Goal: Transaction & Acquisition: Purchase product/service

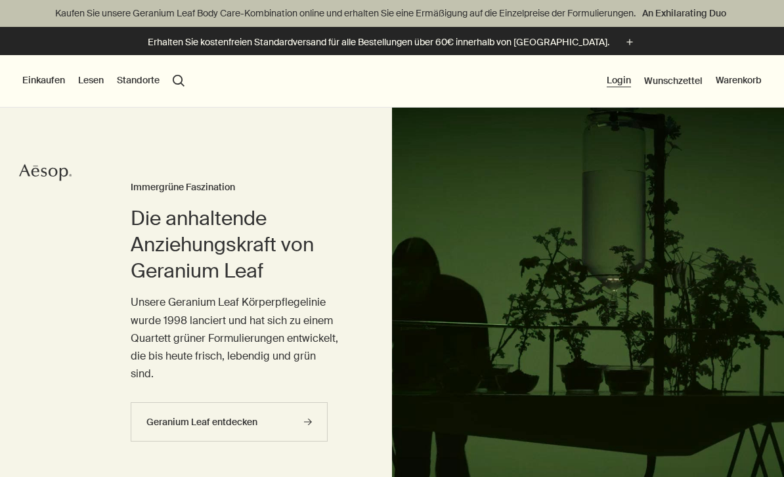
click at [618, 84] on button "Login" at bounding box center [619, 80] width 24 height 13
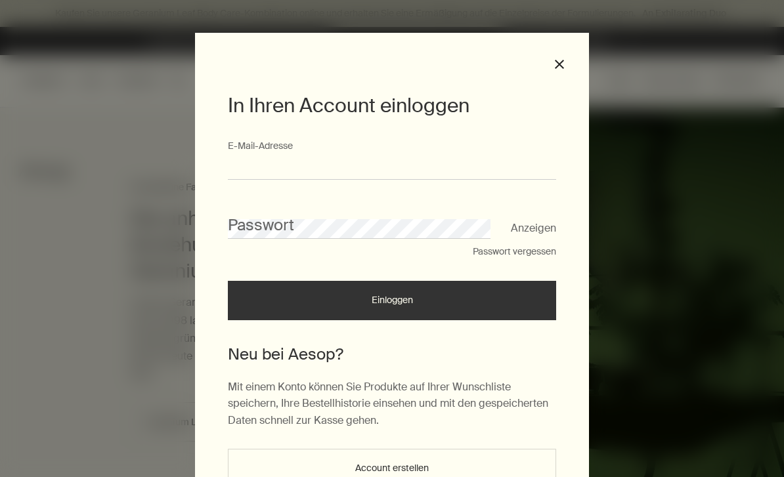
click at [369, 166] on input "E-Mail-Ad­res­se" at bounding box center [392, 168] width 328 height 24
type input "**********"
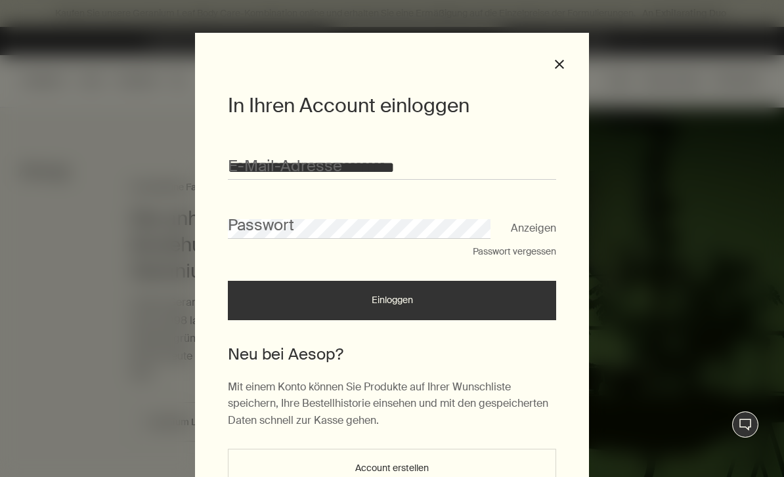
click at [392, 305] on button "Einloggen" at bounding box center [392, 300] width 328 height 39
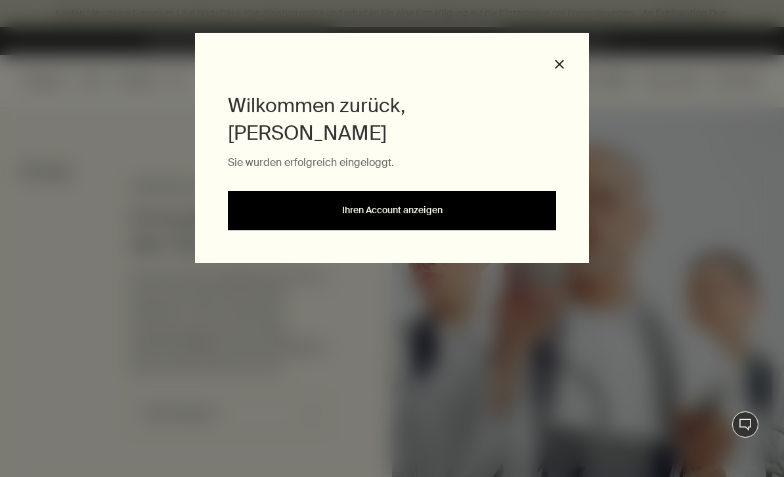
click at [364, 191] on link "Ihren Account anzeigen" at bounding box center [392, 210] width 328 height 39
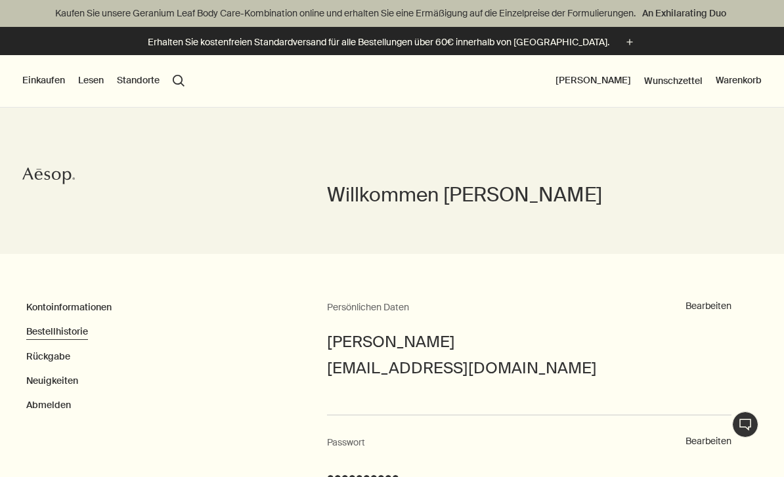
click at [54, 335] on link "Bestellhistorie" at bounding box center [57, 332] width 62 height 12
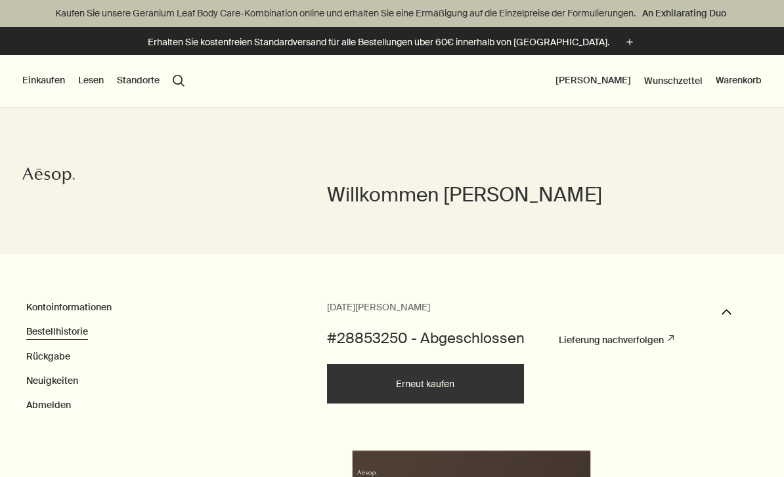
click at [45, 76] on button "Einkaufen" at bounding box center [43, 80] width 43 height 13
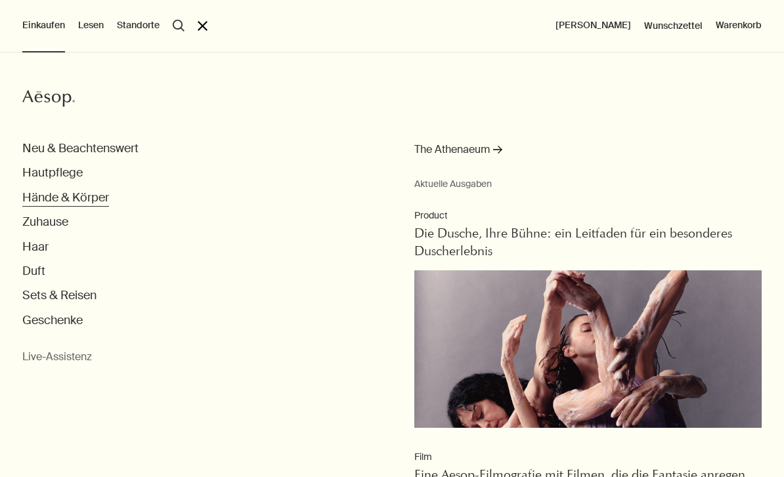
click at [53, 195] on button "Hände & Körper" at bounding box center [65, 197] width 87 height 15
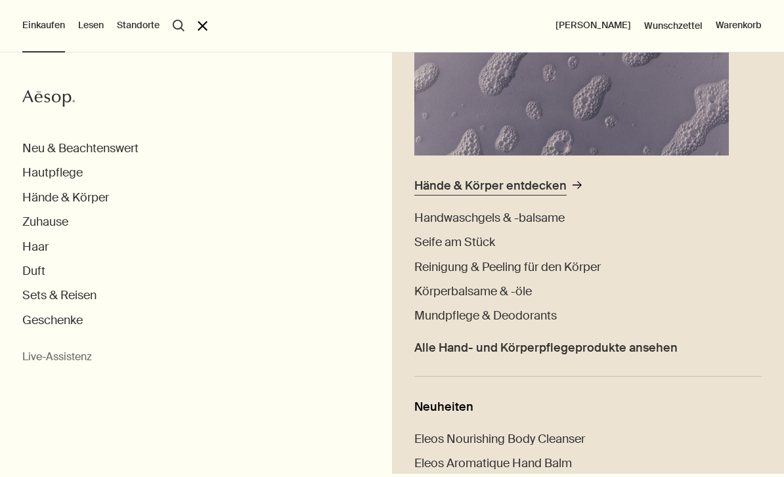
scroll to position [228, 0]
click at [462, 269] on span "Reinigung & Peeling für den Körper" at bounding box center [507, 267] width 186 height 16
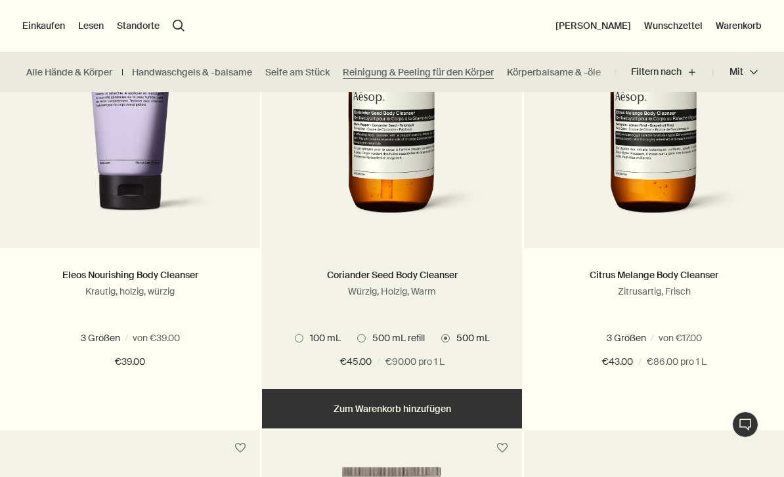
scroll to position [934, 0]
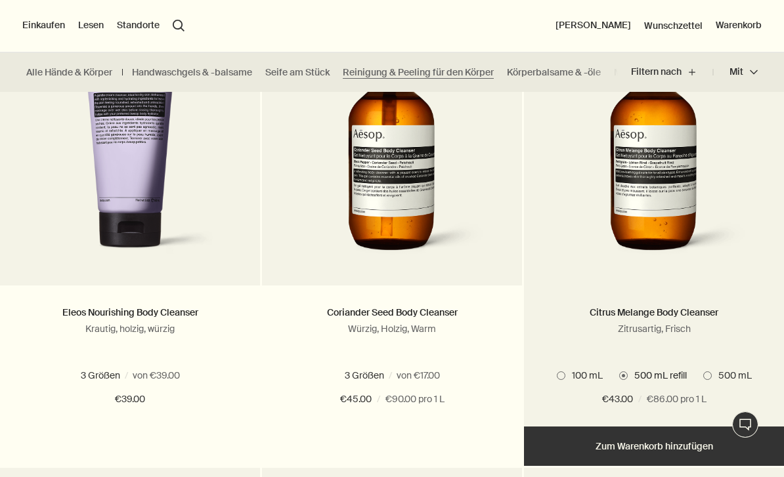
click at [633, 158] on img at bounding box center [654, 146] width 194 height 240
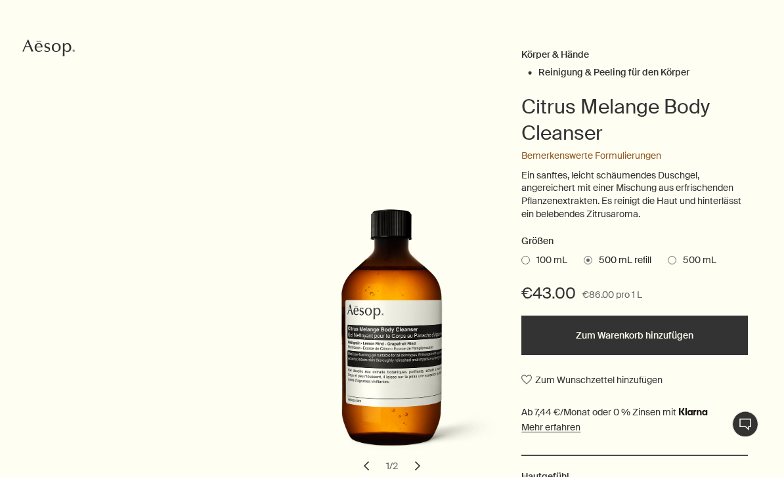
scroll to position [135, 0]
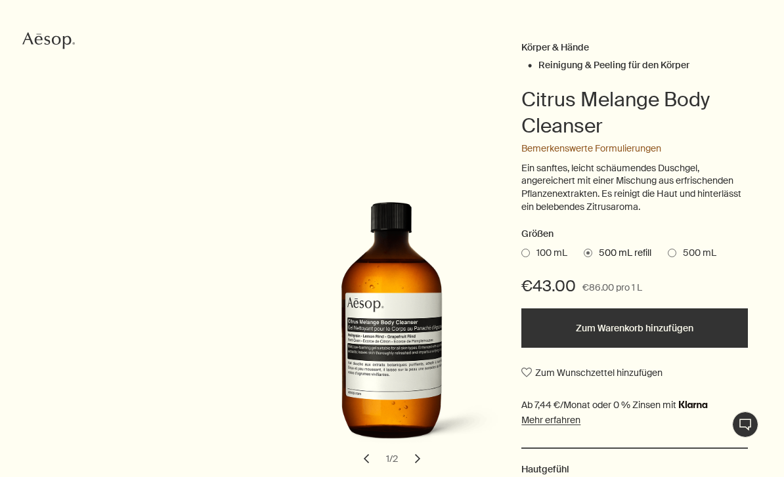
click at [691, 248] on span "500 mL" at bounding box center [696, 253] width 40 height 13
click at [668, 248] on input "500 mL" at bounding box center [668, 251] width 0 height 9
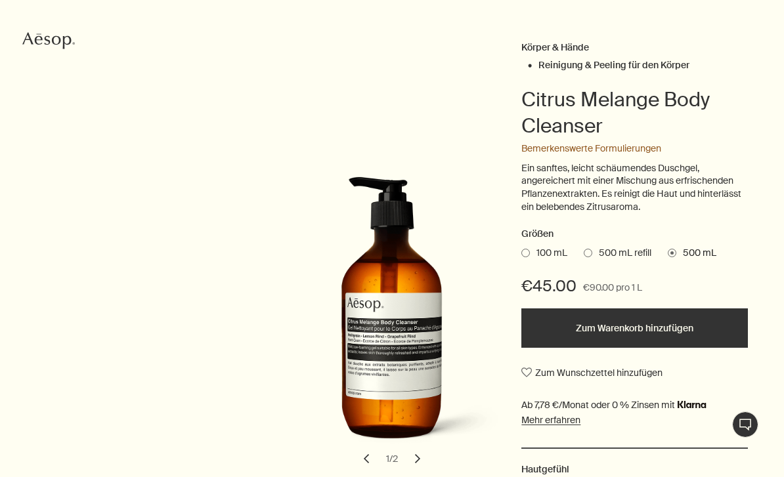
click at [619, 247] on span "500 mL refill" at bounding box center [621, 253] width 59 height 13
click at [584, 247] on input "500 mL refill" at bounding box center [584, 251] width 0 height 9
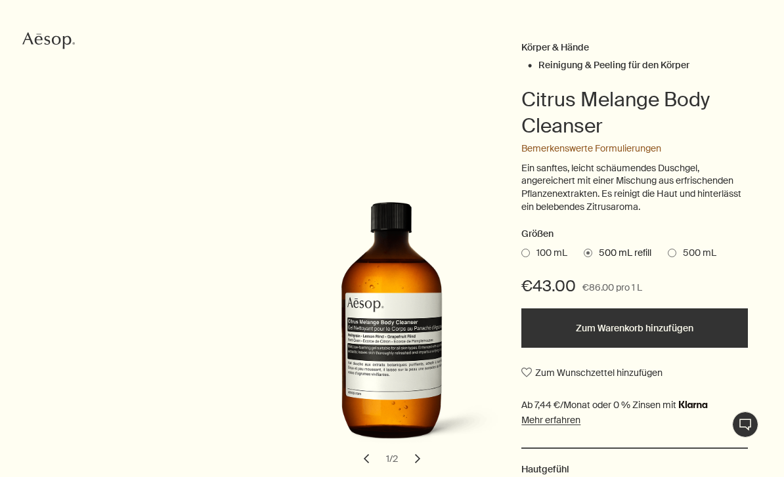
click at [621, 318] on button "Zum Warenkorb hinzufügen" at bounding box center [634, 328] width 227 height 39
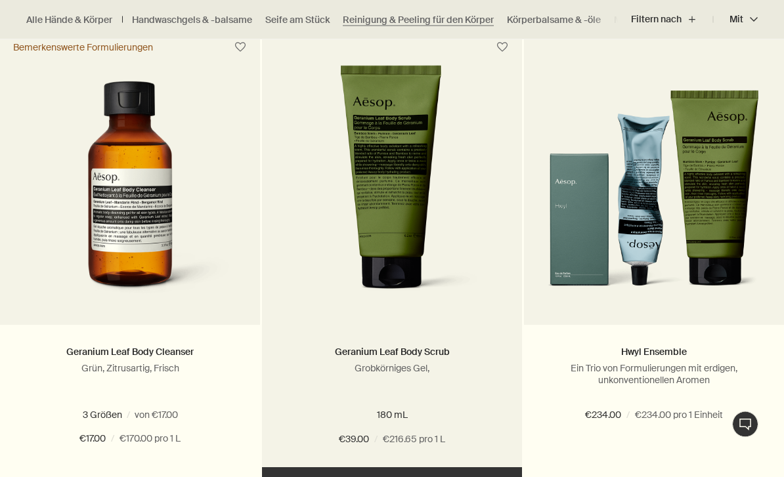
scroll to position [414, 0]
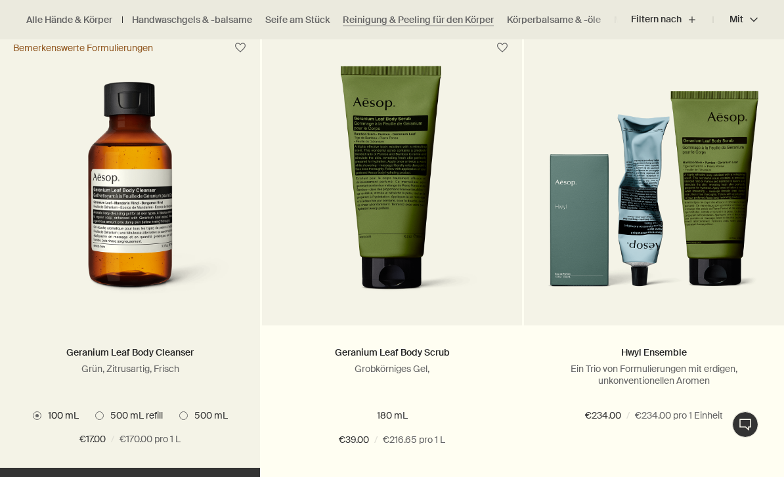
click at [128, 419] on span "500 mL refill" at bounding box center [133, 416] width 59 height 12
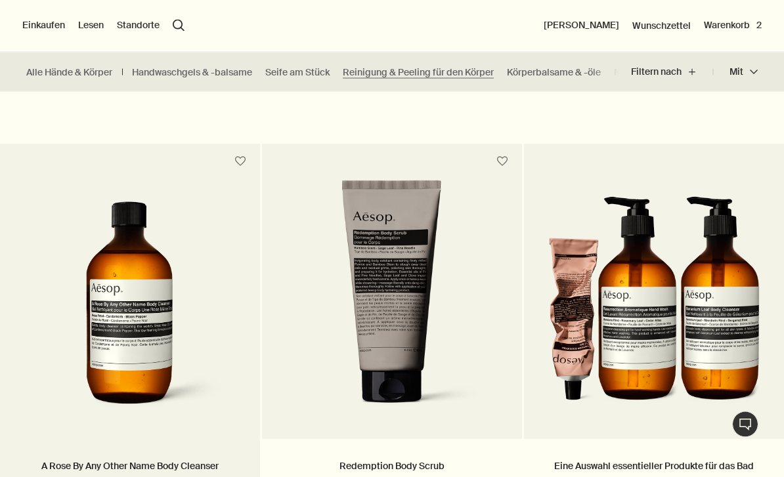
scroll to position [0, 0]
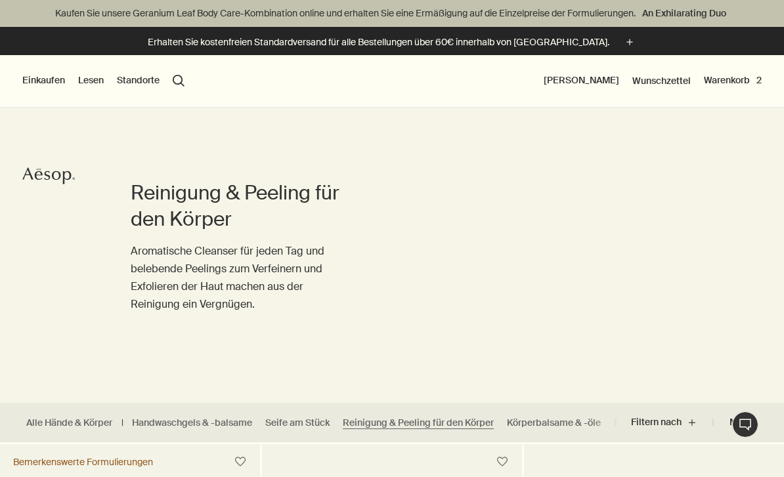
click at [42, 83] on button "Einkaufen" at bounding box center [43, 80] width 43 height 13
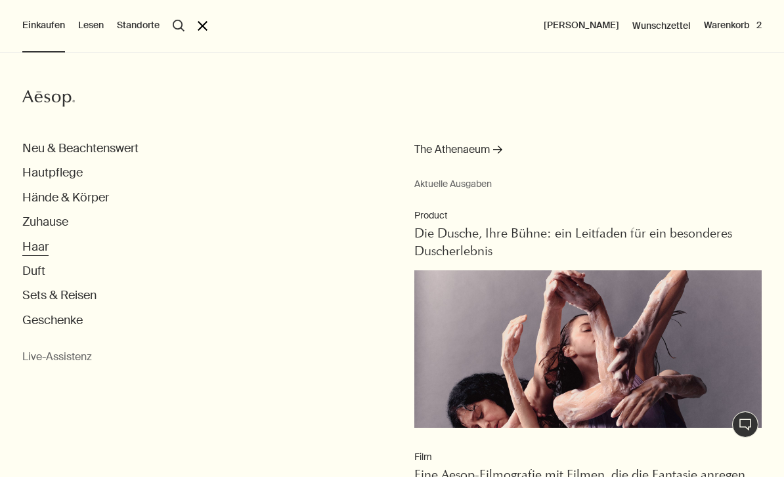
click at [41, 242] on button "Haar" at bounding box center [35, 247] width 26 height 15
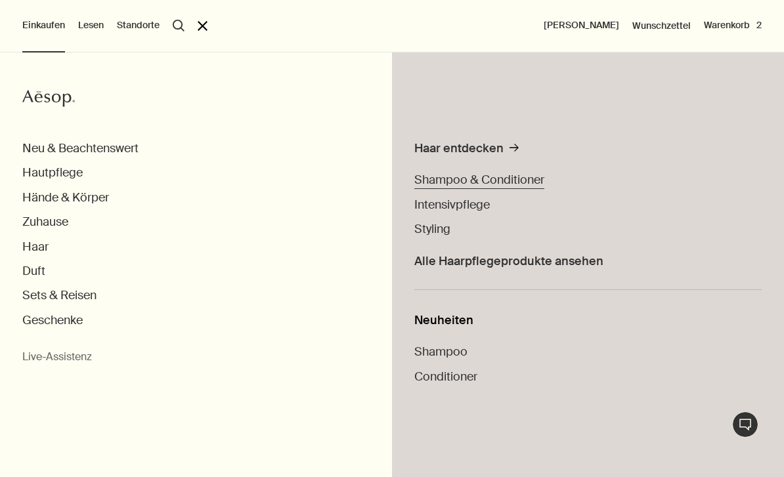
click at [500, 179] on span "Shampoo & Conditioner" at bounding box center [479, 180] width 130 height 16
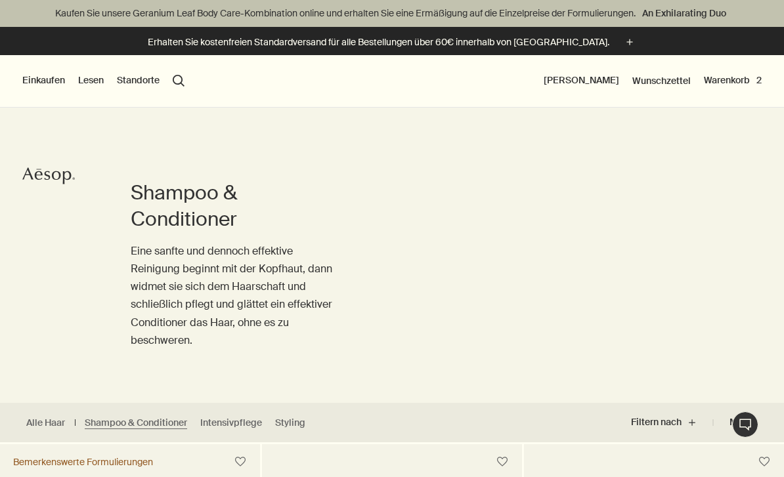
click at [43, 76] on button "Einkaufen" at bounding box center [43, 80] width 43 height 13
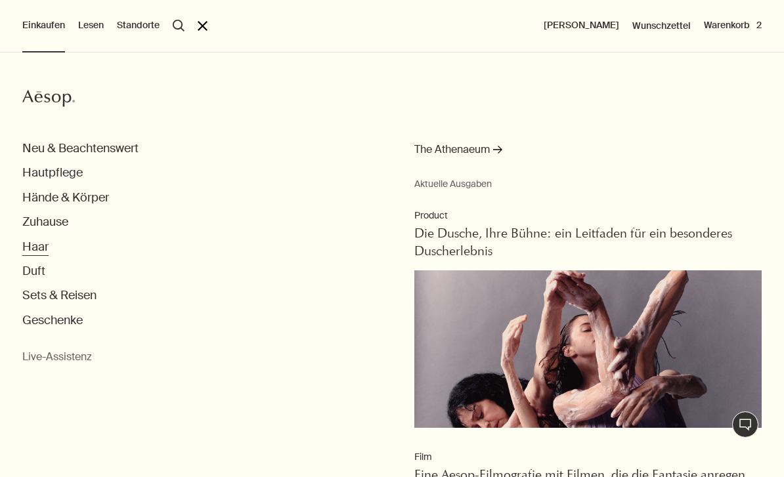
click at [43, 249] on button "Haar" at bounding box center [35, 247] width 26 height 15
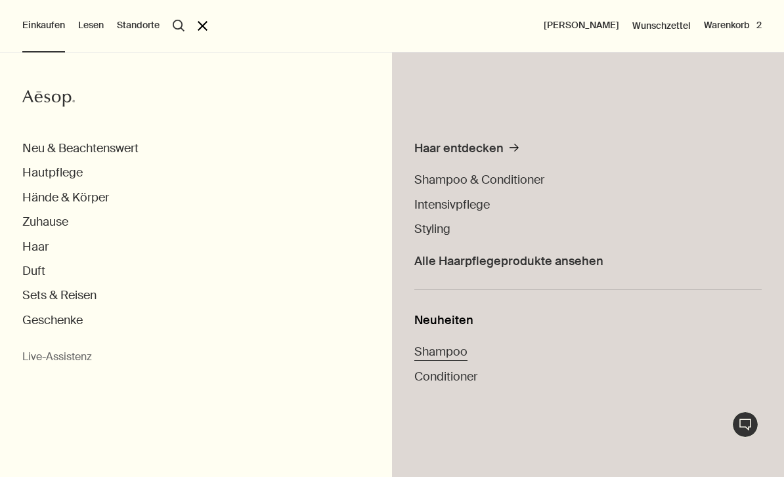
click at [455, 345] on span "Shampoo" at bounding box center [440, 352] width 53 height 16
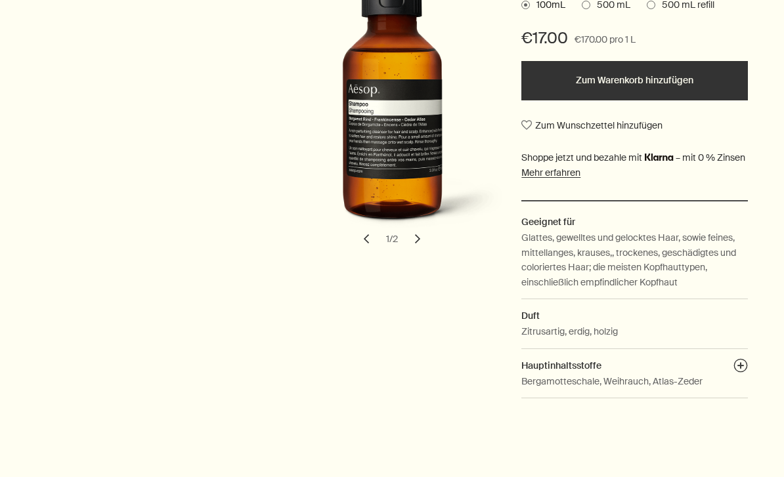
scroll to position [352, 0]
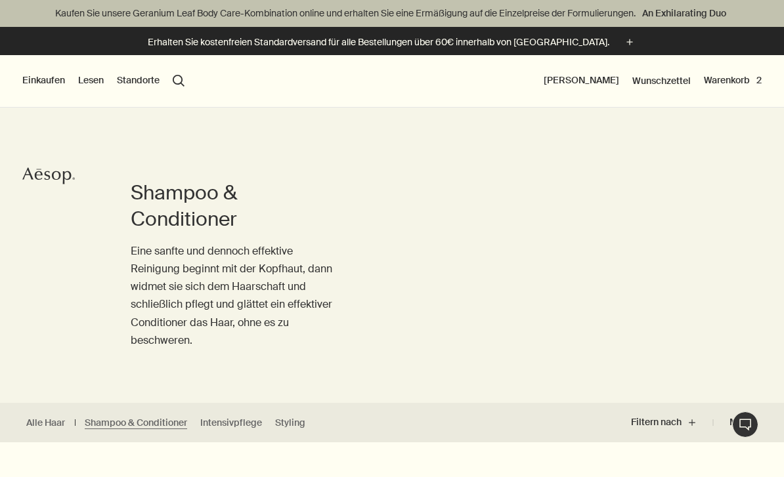
click at [471, 181] on div "Shampoo & Conditioner Eine sanfte und dennoch effektive Reinigung beginnt mit d…" at bounding box center [392, 230] width 784 height 345
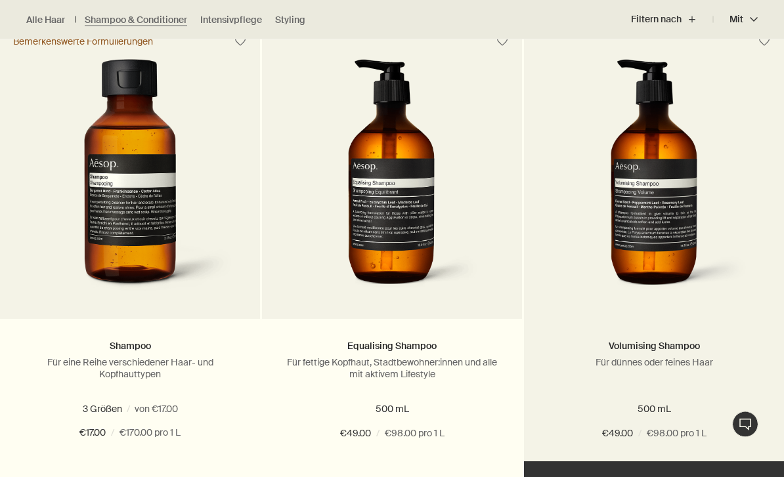
scroll to position [421, 0]
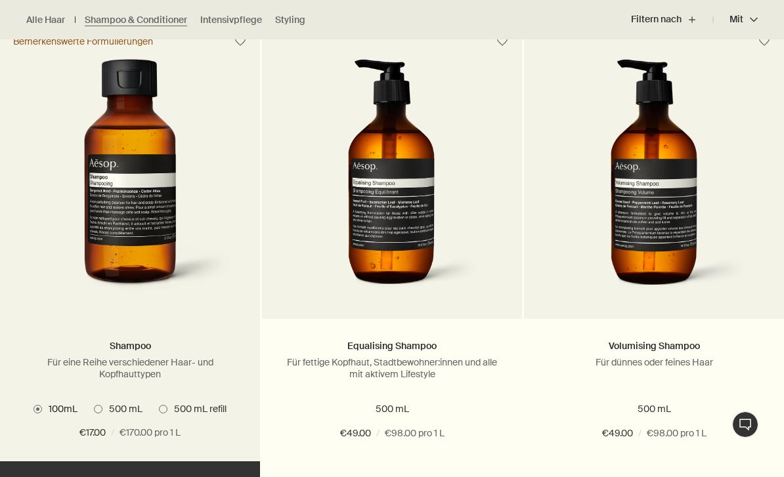
click at [177, 407] on span "500 mL refill" at bounding box center [196, 409] width 59 height 12
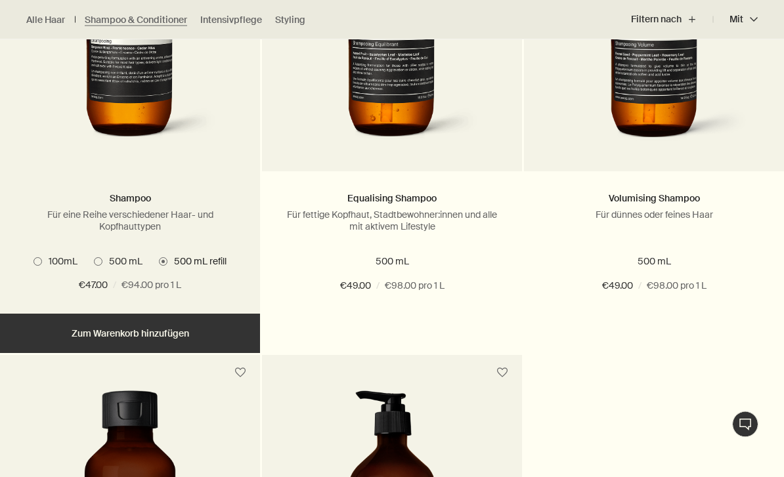
scroll to position [569, 0]
click at [146, 334] on button "Hinzufügen Zum Warenkorb hinzufügen" at bounding box center [130, 333] width 260 height 39
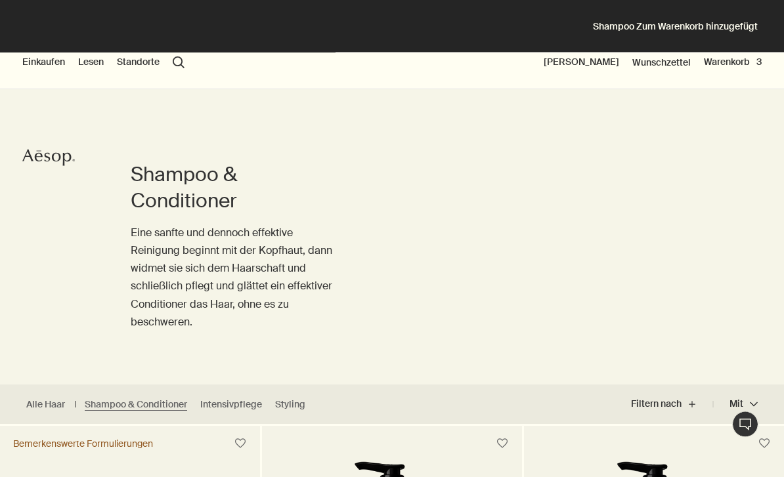
scroll to position [0, 0]
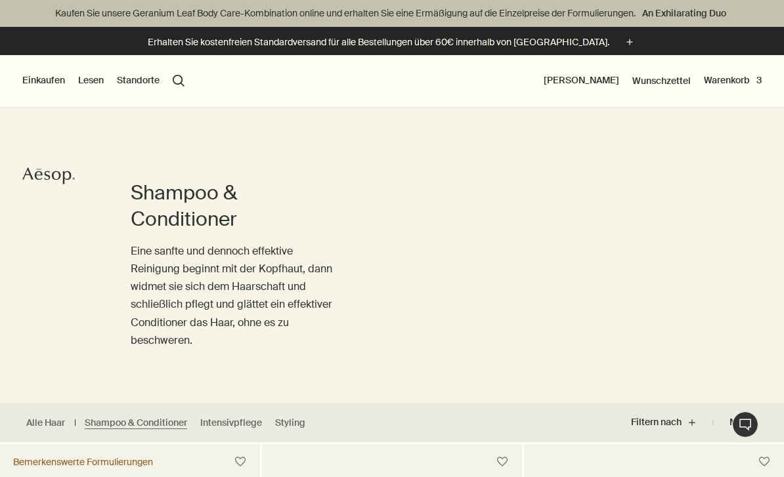
click at [35, 83] on button "Einkaufen" at bounding box center [43, 80] width 43 height 13
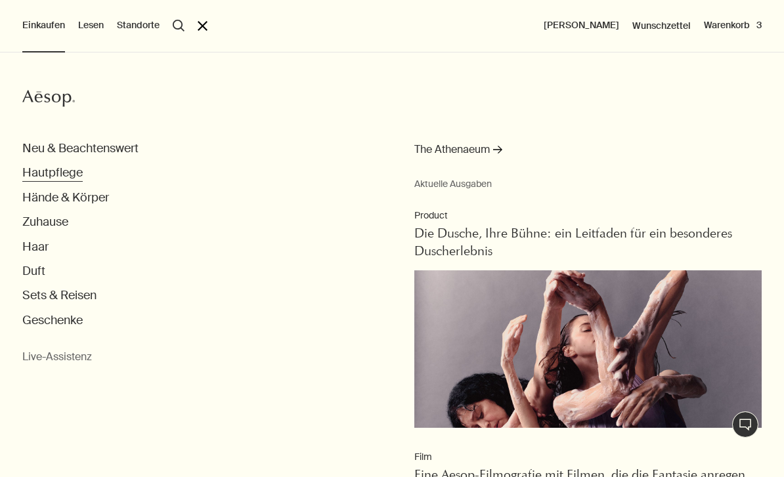
click at [47, 177] on button "Hautpflege" at bounding box center [52, 172] width 60 height 15
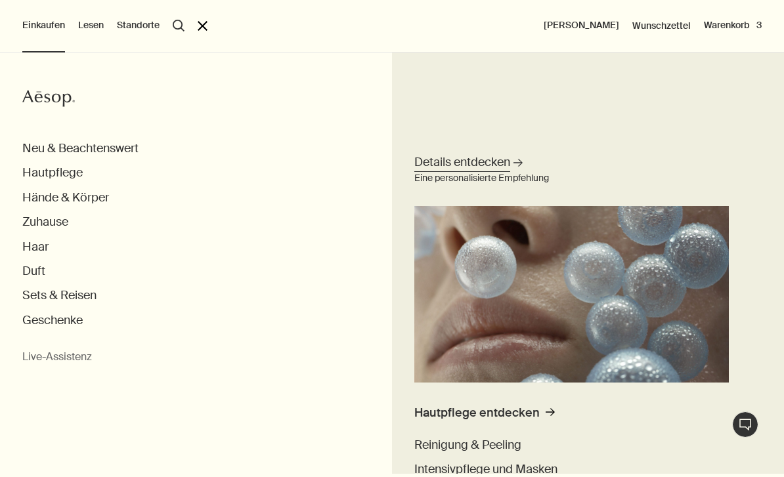
scroll to position [318, 0]
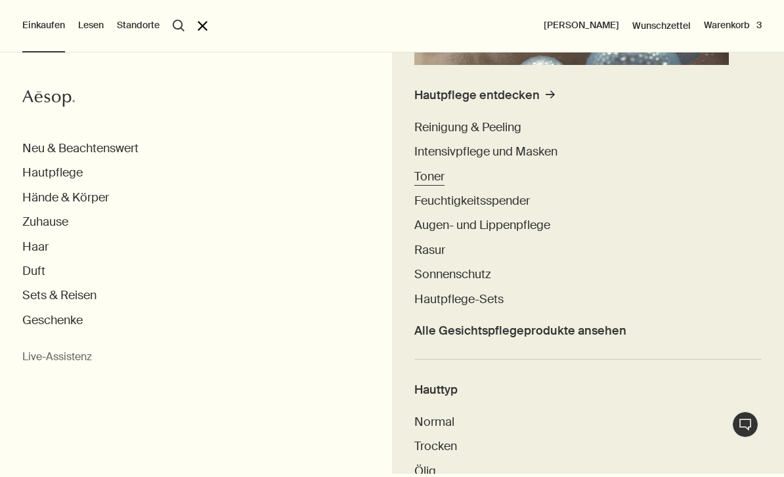
click at [443, 177] on span "Toner" at bounding box center [429, 177] width 30 height 16
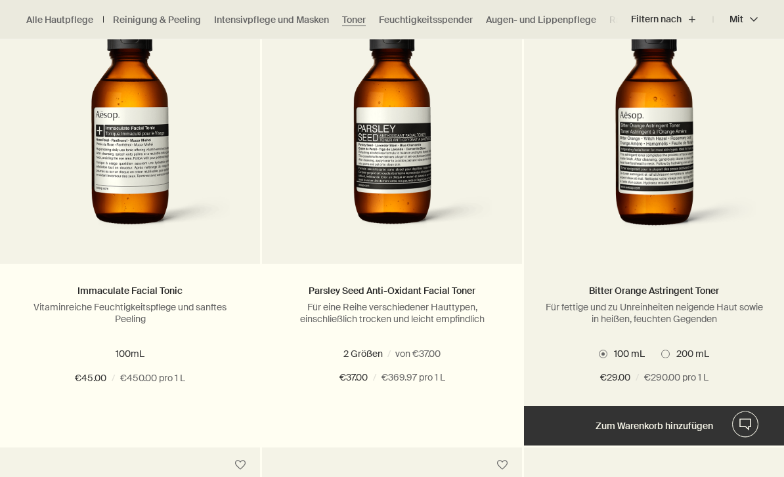
scroll to position [476, 0]
click at [665, 345] on ul "100 mL 200 mL" at bounding box center [654, 353] width 221 height 17
click at [665, 348] on label "200 mL" at bounding box center [685, 354] width 48 height 12
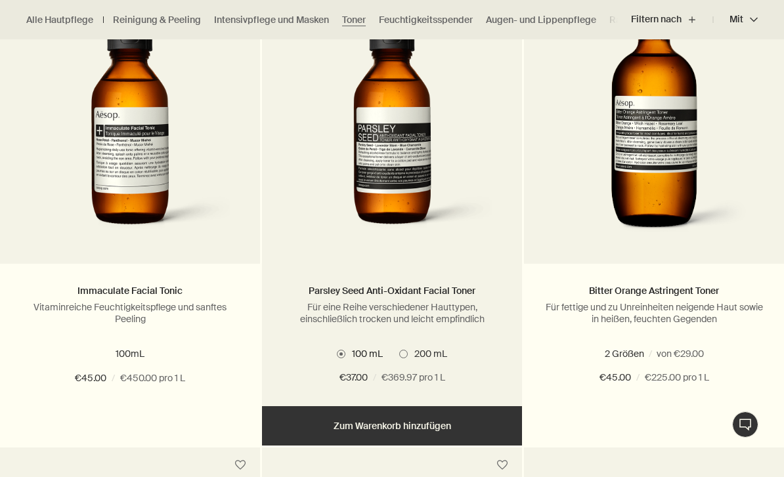
click at [418, 353] on span "200 mL" at bounding box center [427, 354] width 39 height 12
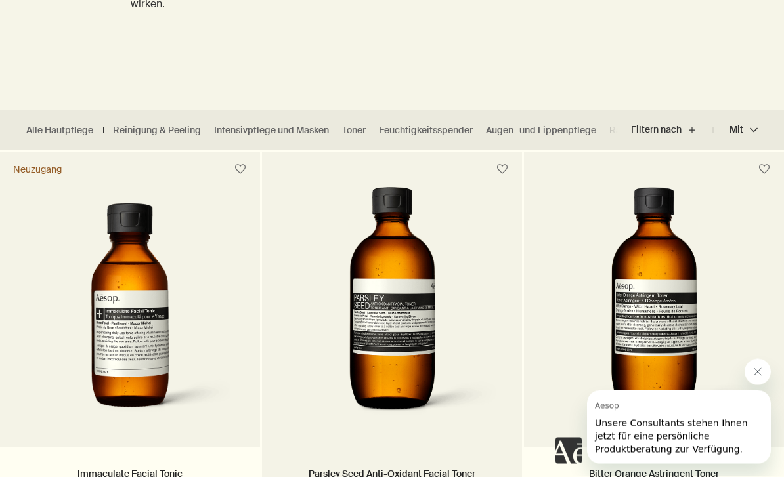
scroll to position [293, 0]
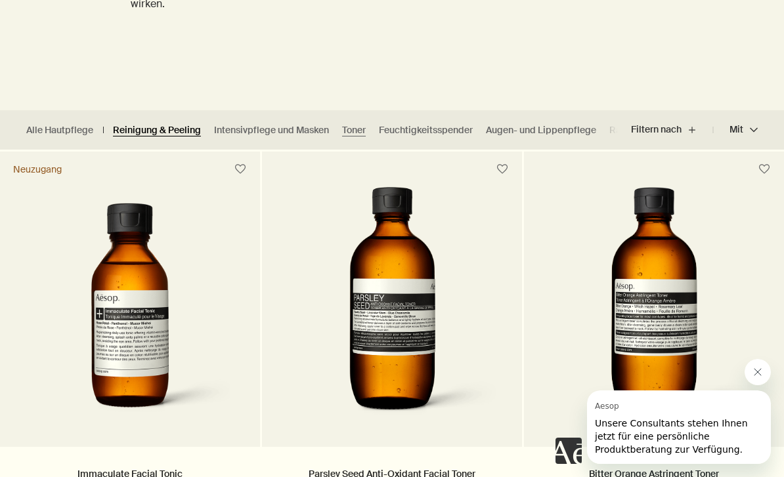
click at [187, 132] on link "Reinigung & Peeling" at bounding box center [157, 130] width 88 height 12
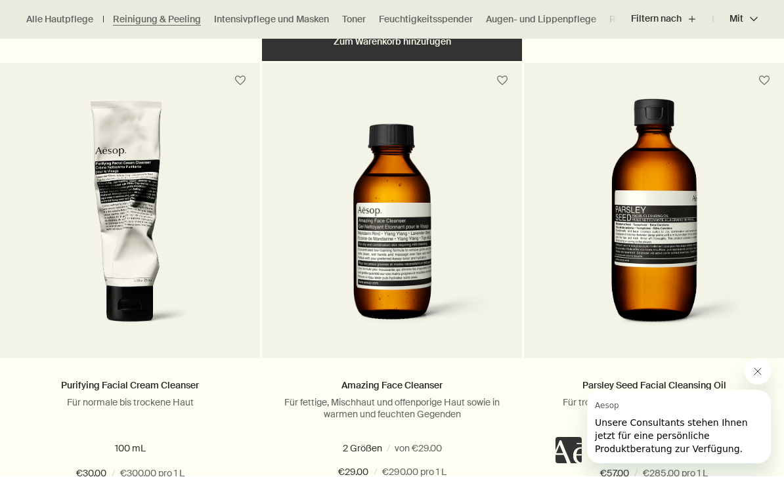
scroll to position [860, 0]
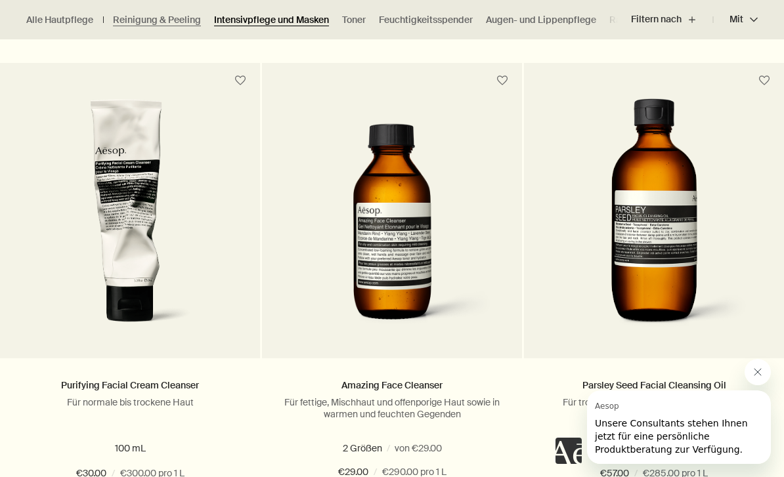
click at [271, 21] on link "Intensivpflege und Masken" at bounding box center [271, 20] width 115 height 12
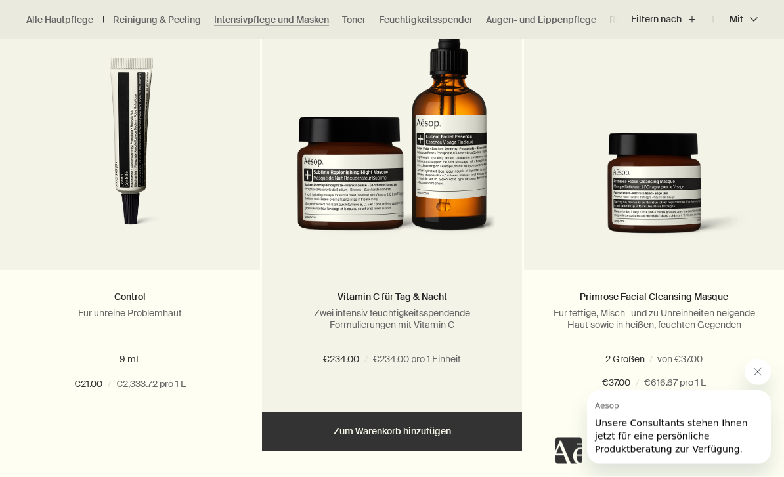
scroll to position [1943, 0]
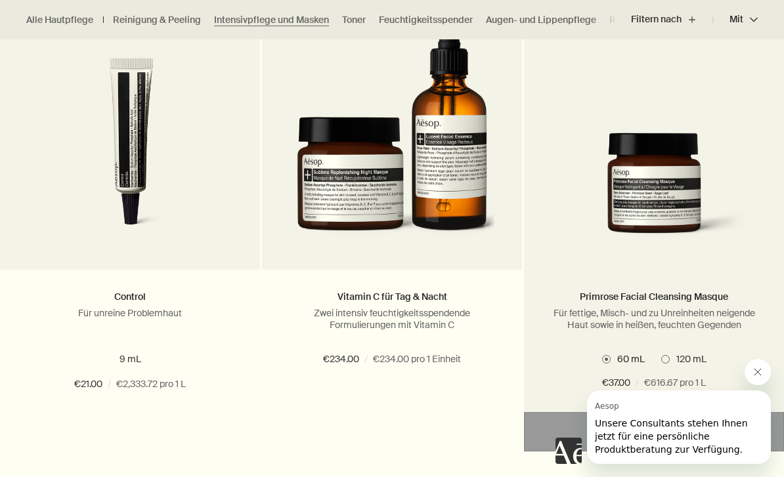
click at [670, 357] on span "120 mL" at bounding box center [688, 359] width 37 height 12
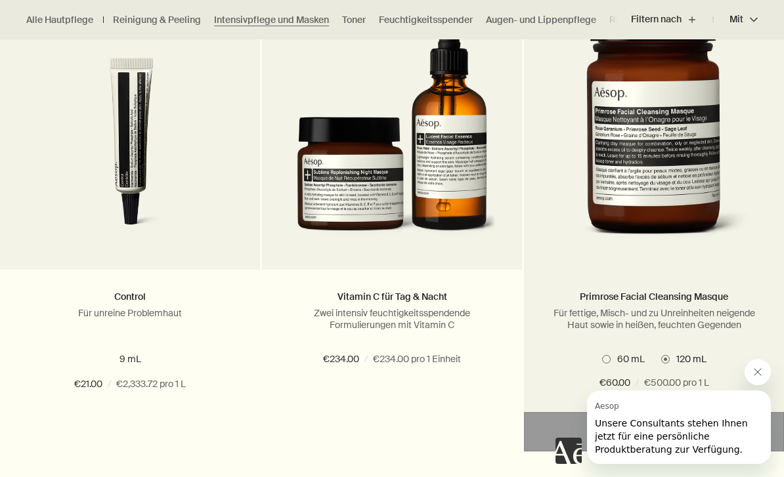
click at [632, 354] on span "60 mL" at bounding box center [628, 359] width 34 height 12
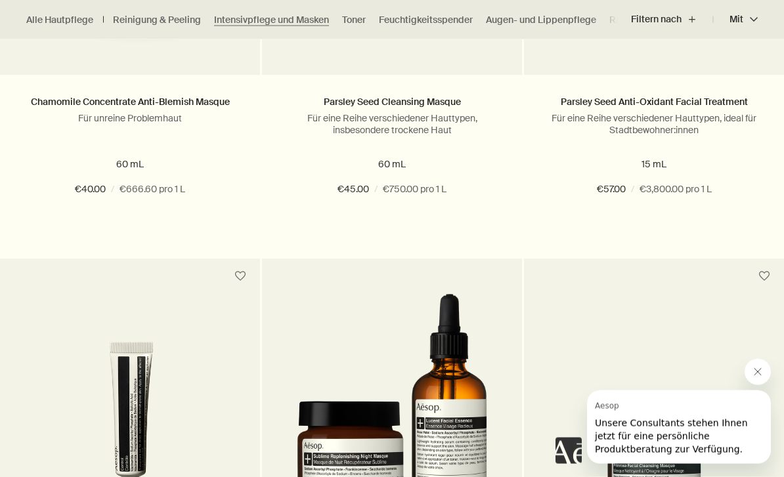
scroll to position [1814, 0]
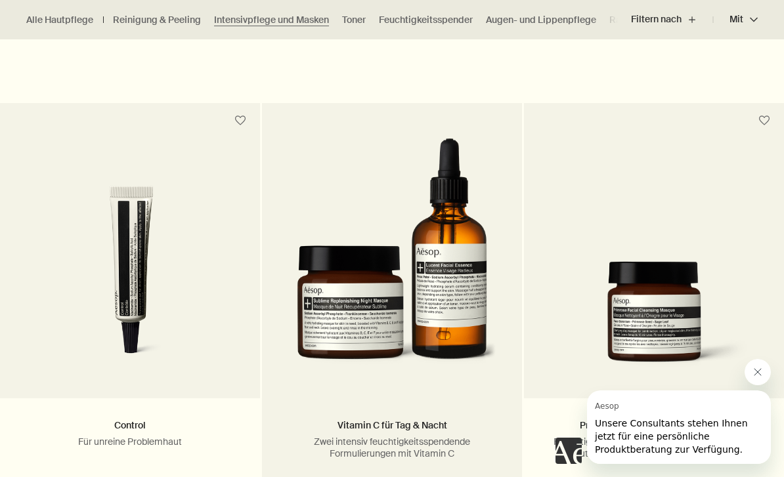
click at [412, 299] on img at bounding box center [391, 259] width 211 height 240
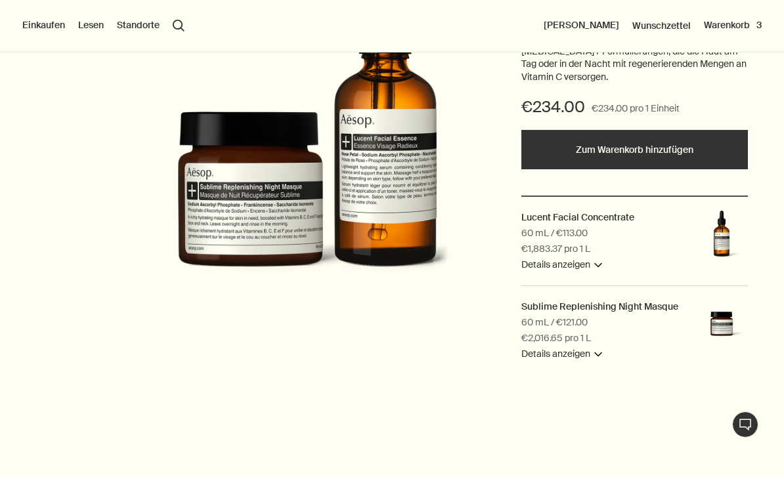
click at [720, 232] on img at bounding box center [721, 236] width 53 height 53
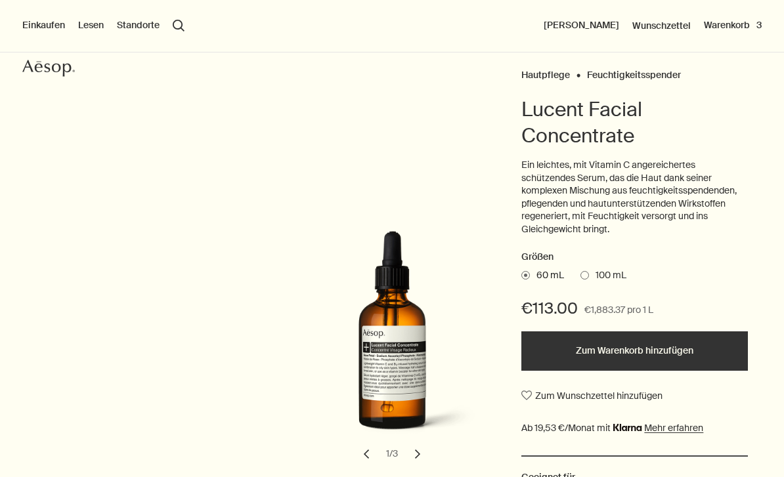
click at [602, 273] on span "100 mL" at bounding box center [607, 275] width 37 height 13
click at [581, 273] on input "100 mL" at bounding box center [581, 273] width 0 height 9
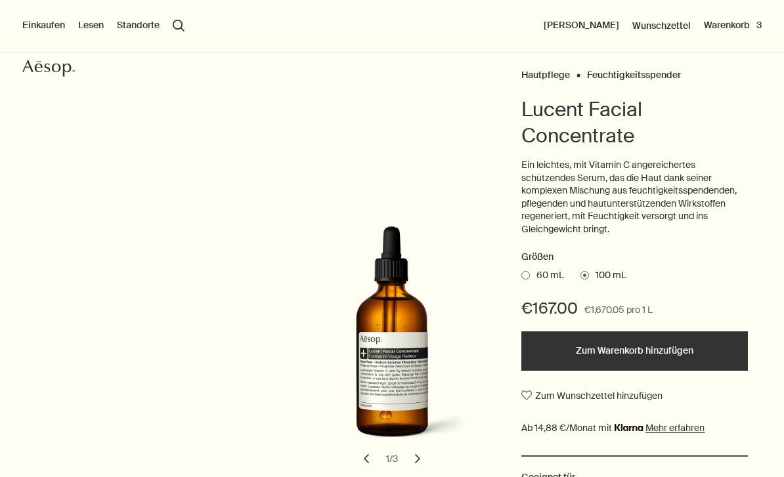
click at [615, 346] on button "Zum Warenkorb hinzufügen" at bounding box center [634, 351] width 227 height 39
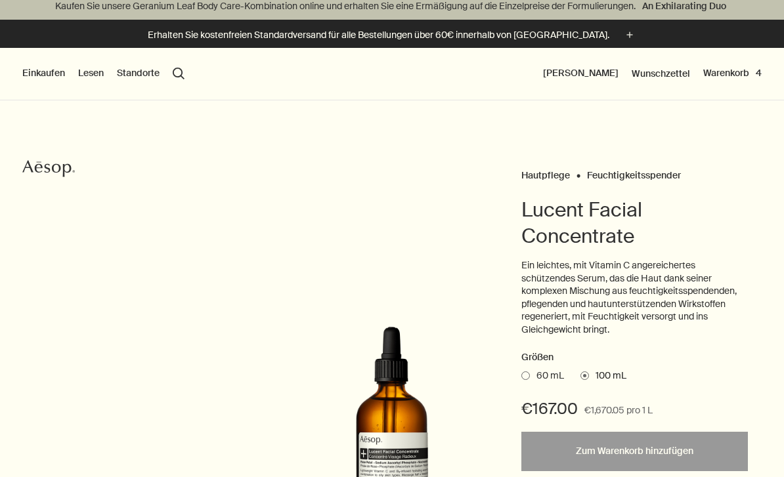
scroll to position [1, 0]
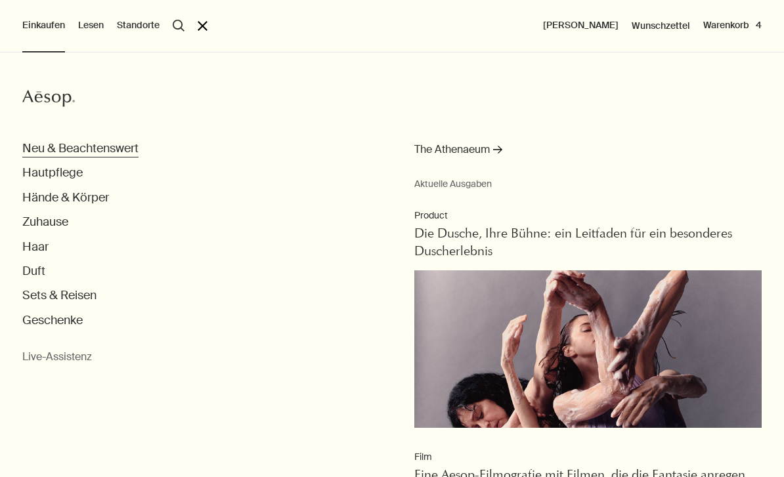
click at [70, 155] on button "Neu & Beachtenswert" at bounding box center [80, 148] width 116 height 15
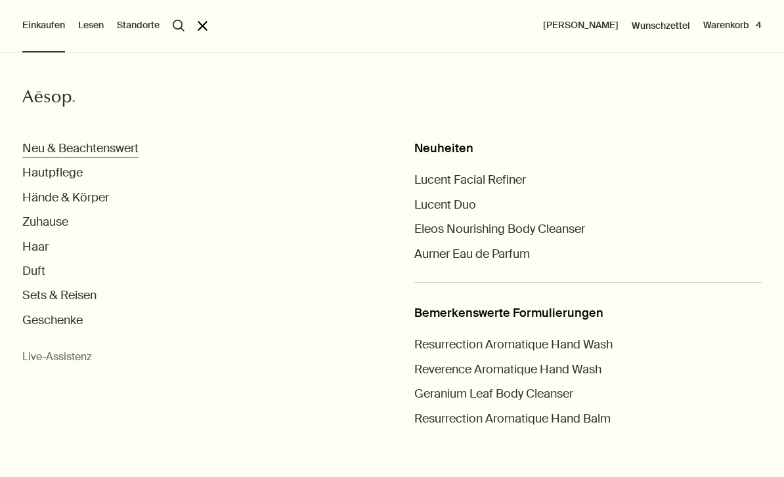
click at [70, 155] on button "Neu & Beachtenswert" at bounding box center [80, 148] width 116 height 15
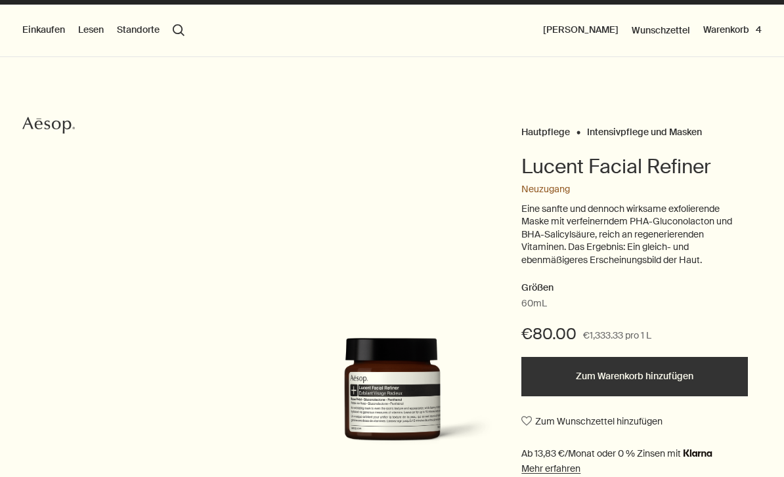
scroll to position [52, 0]
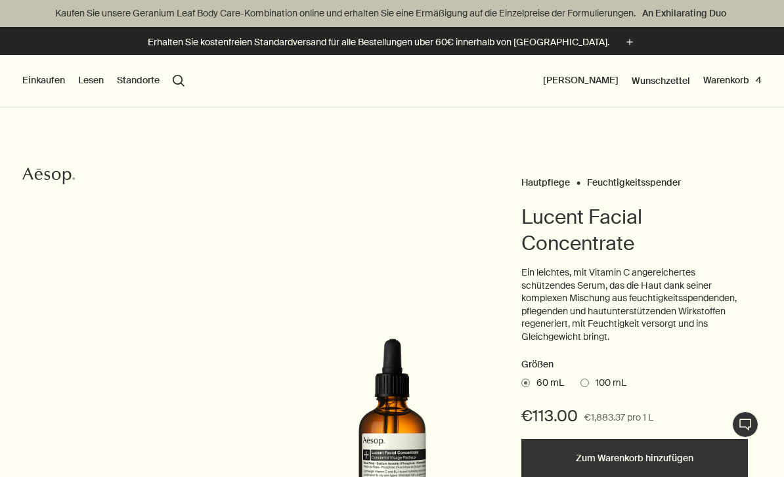
click at [26, 32] on div "Erhalten Sie kostenfreien Standardversand für alle Bestellungen über 60€ innerh…" at bounding box center [392, 41] width 784 height 28
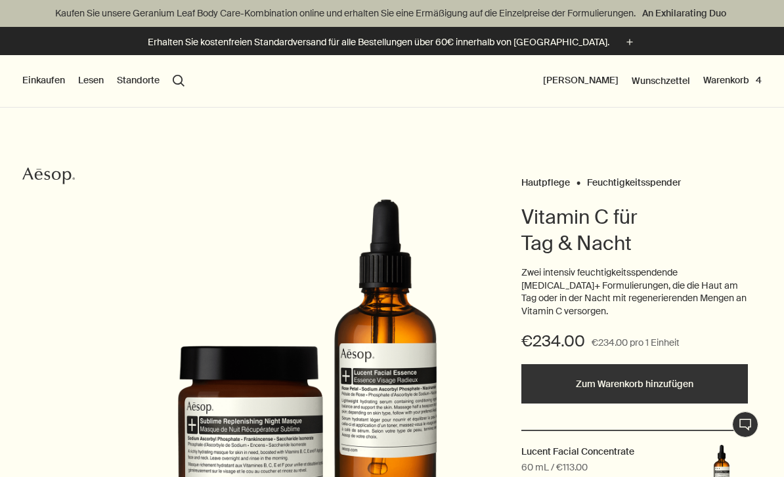
click at [47, 89] on div "Einkaufen Neu & Beachtenswert Hautpflege Hände & Körper Zuhause Haar Duft Sets …" at bounding box center [392, 81] width 784 height 53
click at [44, 76] on button "Einkaufen" at bounding box center [43, 80] width 43 height 13
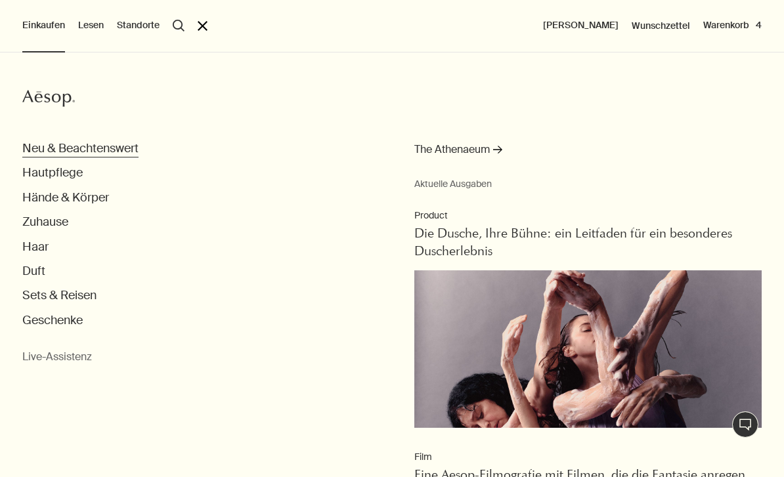
click at [69, 147] on button "Neu & Beachtenswert" at bounding box center [80, 148] width 116 height 15
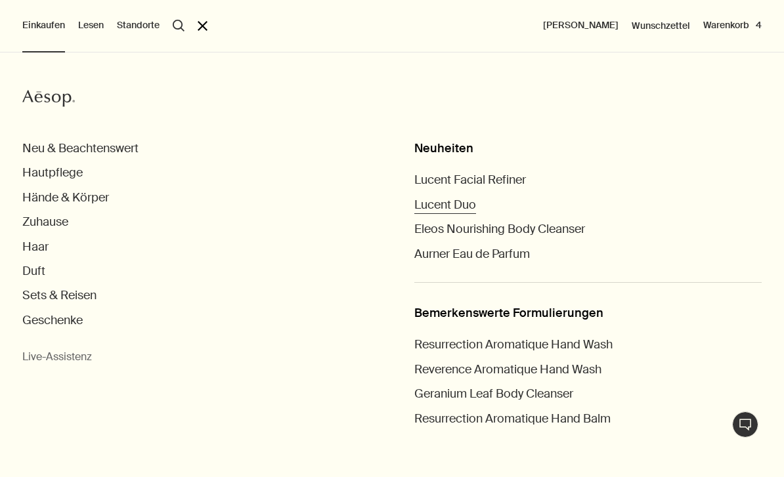
click at [445, 202] on span "Lucent Duo" at bounding box center [445, 205] width 62 height 16
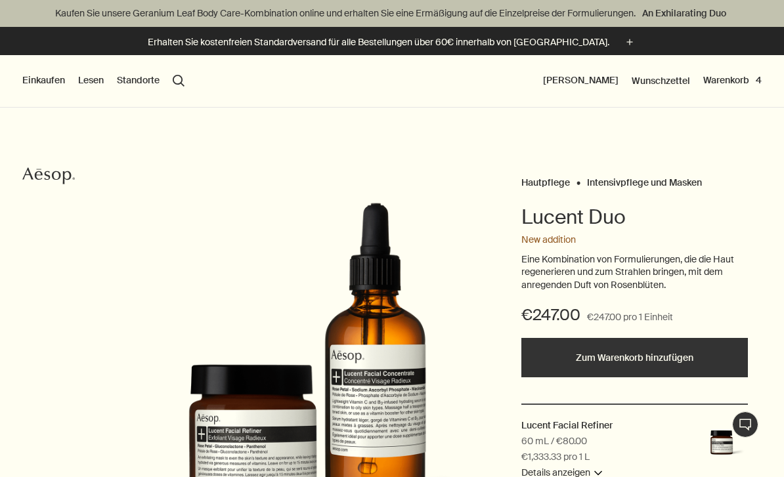
click at [42, 76] on button "Einkaufen" at bounding box center [43, 80] width 43 height 13
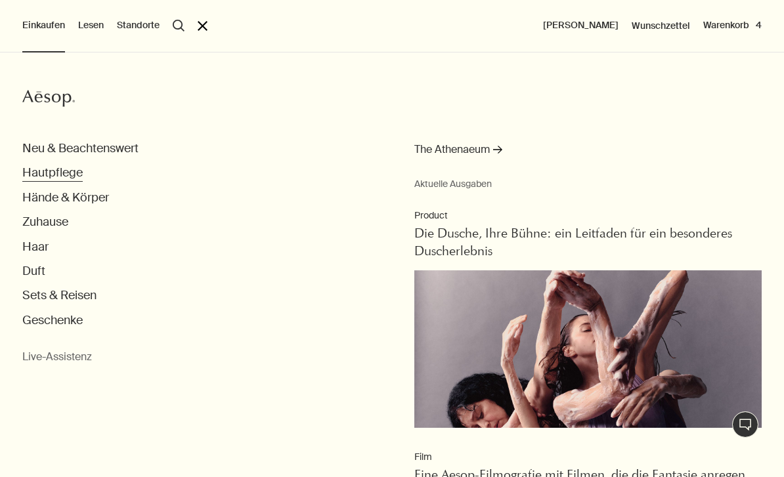
click at [47, 175] on button "Hautpflege" at bounding box center [52, 172] width 60 height 15
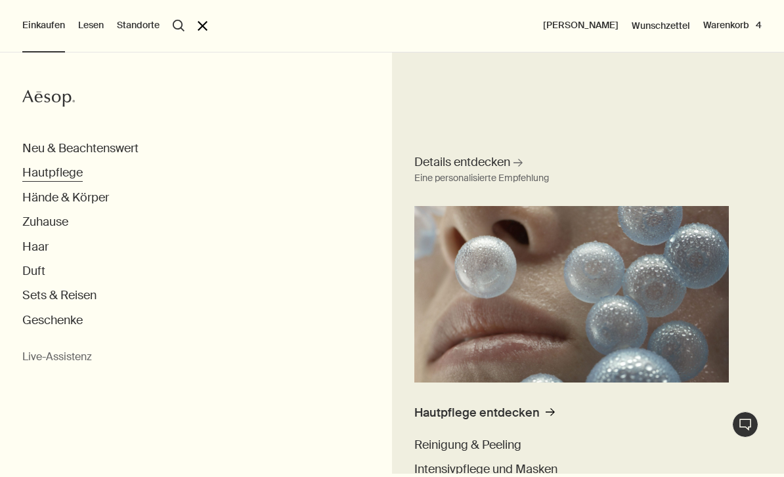
click at [47, 175] on button "Hautpflege" at bounding box center [52, 172] width 60 height 15
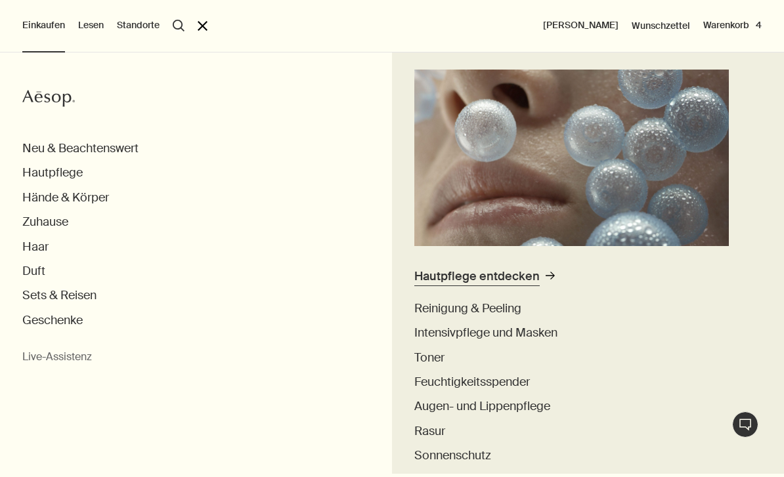
click at [478, 284] on div "Hautpflege entdecken" at bounding box center [476, 276] width 125 height 15
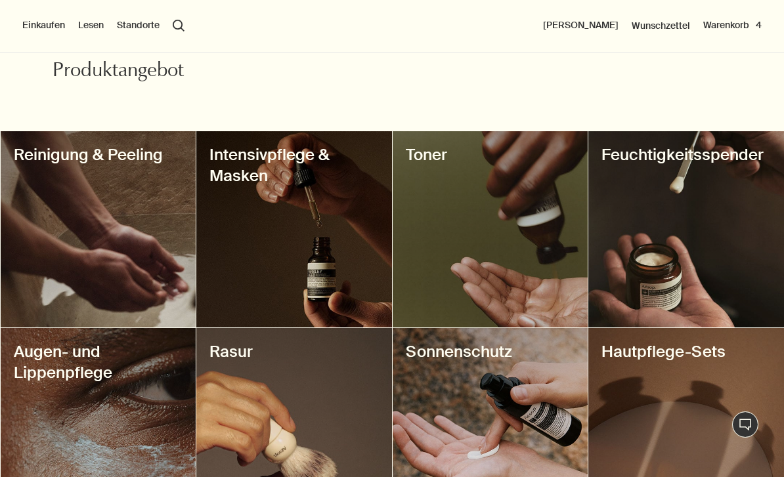
scroll to position [511, 0]
click at [658, 265] on div at bounding box center [686, 230] width 196 height 196
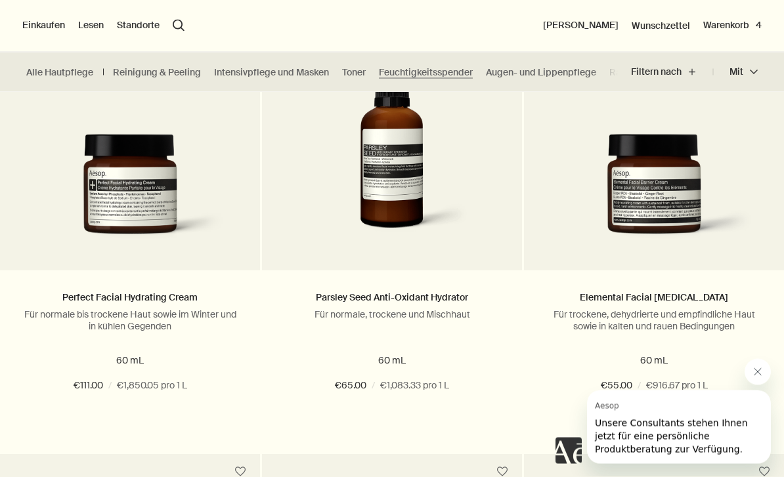
scroll to position [1677, 0]
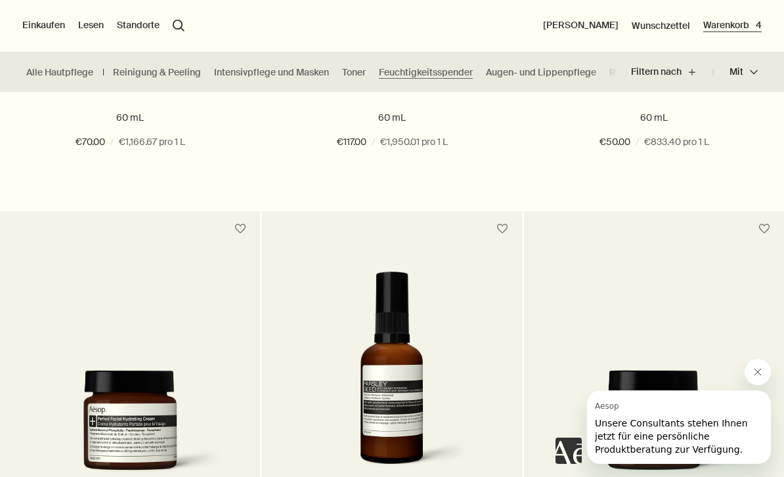
click at [743, 22] on button "Warenkorb 4" at bounding box center [732, 25] width 58 height 13
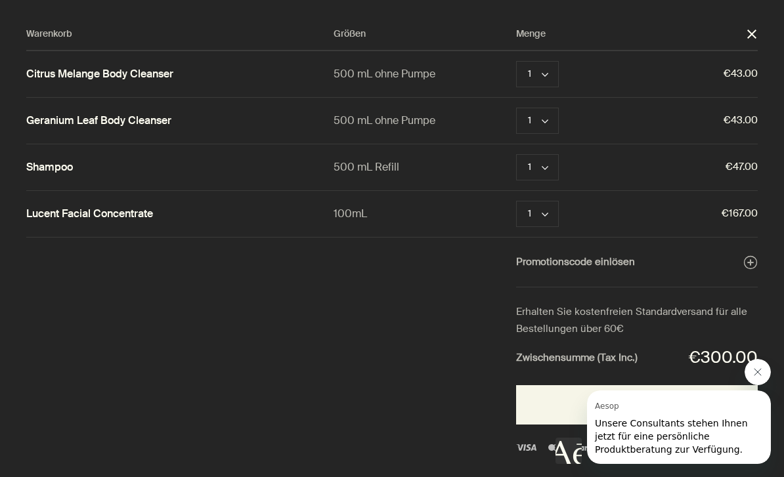
scroll to position [0, 0]
click at [604, 114] on button "Entfernen" at bounding box center [600, 121] width 42 height 16
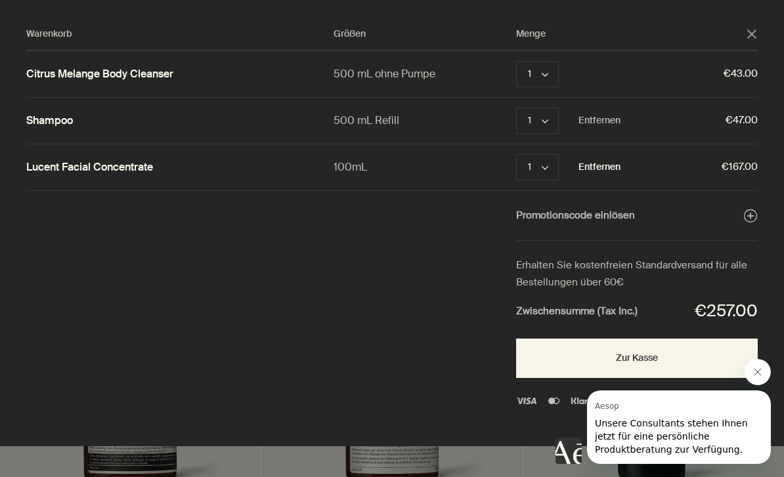
click at [596, 167] on button "Entfernen" at bounding box center [600, 168] width 42 height 16
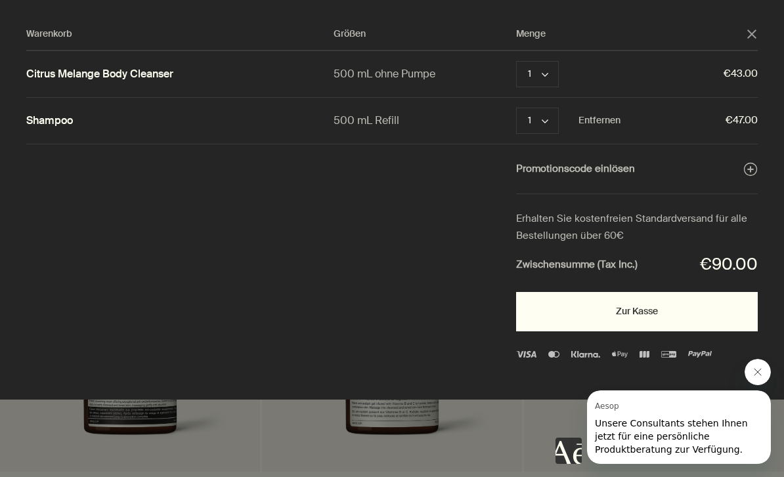
click at [629, 312] on button "Zur Kasse" at bounding box center [637, 311] width 242 height 39
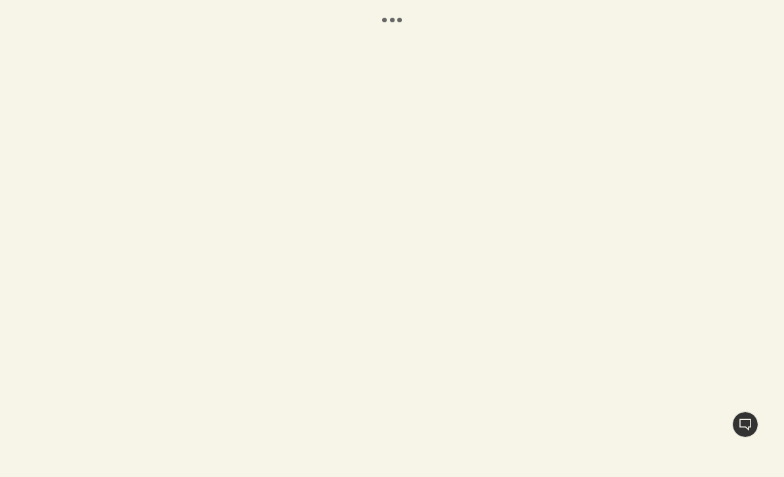
select select "DE"
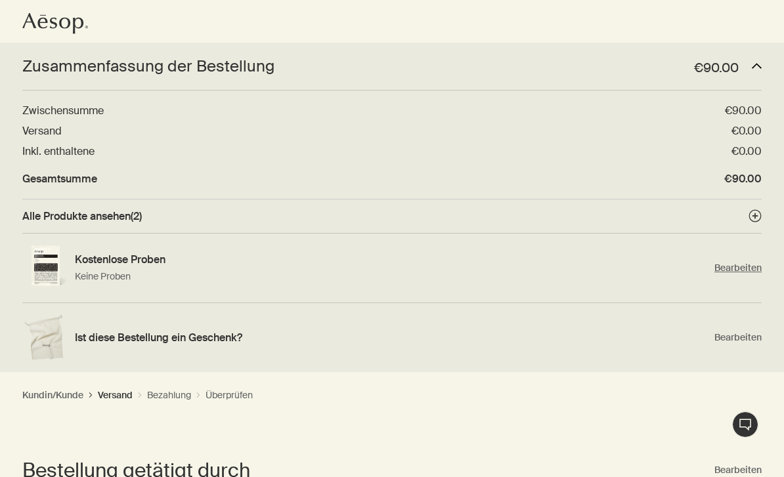
click at [734, 269] on span "Bearbeiten" at bounding box center [737, 268] width 47 height 12
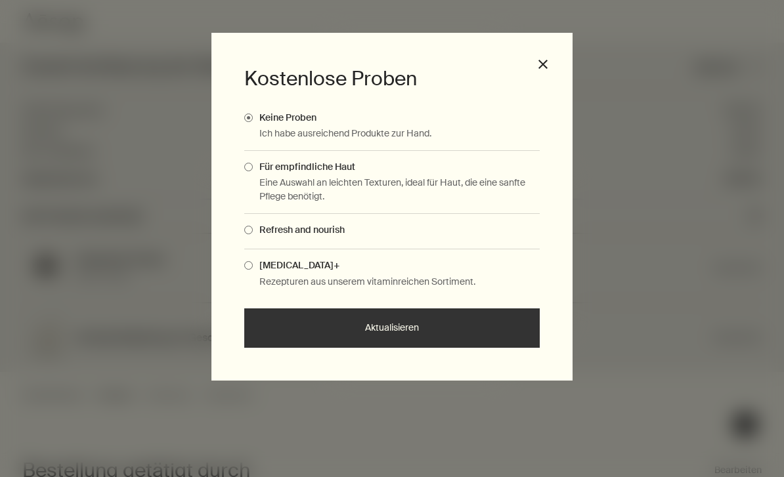
click at [252, 263] on span "Complimentary Samples Modal" at bounding box center [248, 265] width 9 height 9
click at [253, 263] on input "Skin Care+" at bounding box center [253, 263] width 0 height 9
click at [311, 229] on span "Refresh and nourish" at bounding box center [299, 230] width 92 height 12
click at [253, 229] on input "Refresh and nourish" at bounding box center [253, 228] width 0 height 9
click at [309, 326] on button "Aktualisieren" at bounding box center [392, 328] width 296 height 39
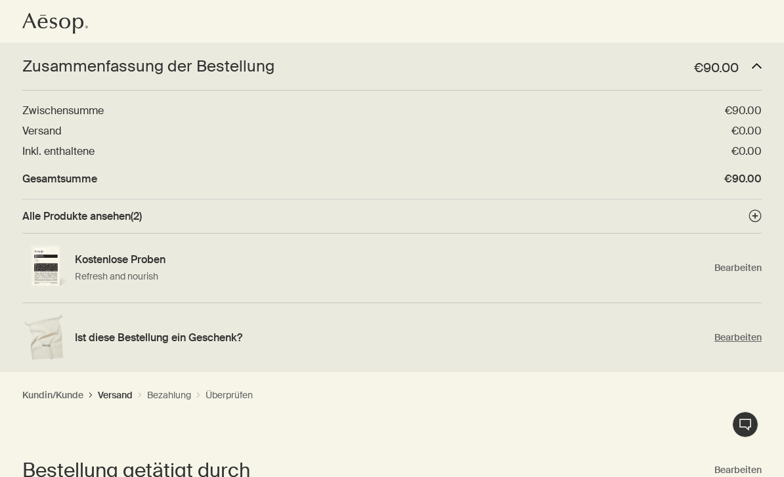
click at [213, 338] on h4 "Ist diese Bestellung ein Geschenk?" at bounding box center [391, 338] width 633 height 14
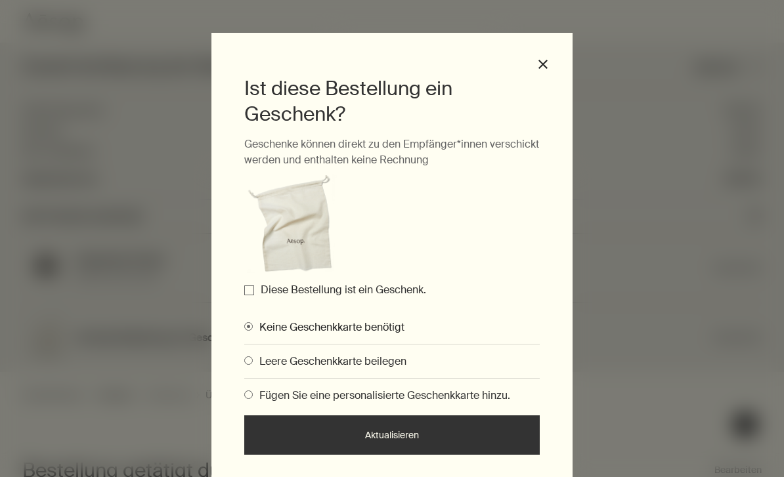
click at [314, 293] on label "Diese Bestellung ist ein Geschenk." at bounding box center [343, 290] width 165 height 14
click at [254, 293] on input "Diese Bestellung ist ein Geschenk." at bounding box center [249, 291] width 10 height 10
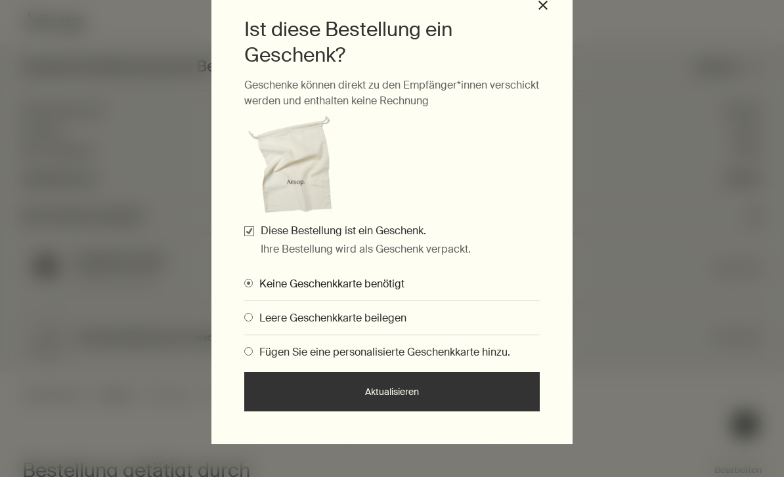
scroll to position [58, 0]
click at [405, 356] on span "Fügen Sie eine personalisierte Geschenkkarte hinzu." at bounding box center [381, 353] width 257 height 14
click at [244, 355] on input "Fügen Sie eine personalisierte Geschenkkarte hinzu." at bounding box center [244, 350] width 0 height 9
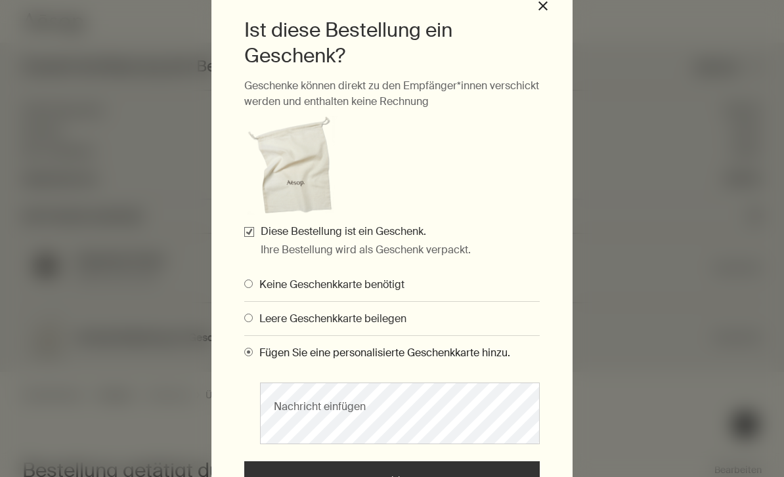
click at [340, 315] on span "Leere Geschenkkarte beilegen" at bounding box center [330, 319] width 154 height 14
click at [244, 315] on input "Leere Geschenkkarte beilegen" at bounding box center [244, 316] width 0 height 9
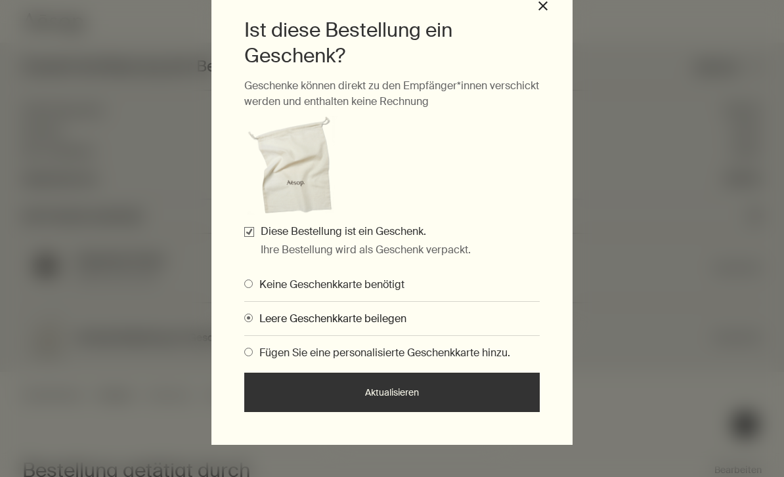
click at [376, 391] on button "Aktualisieren" at bounding box center [392, 392] width 296 height 39
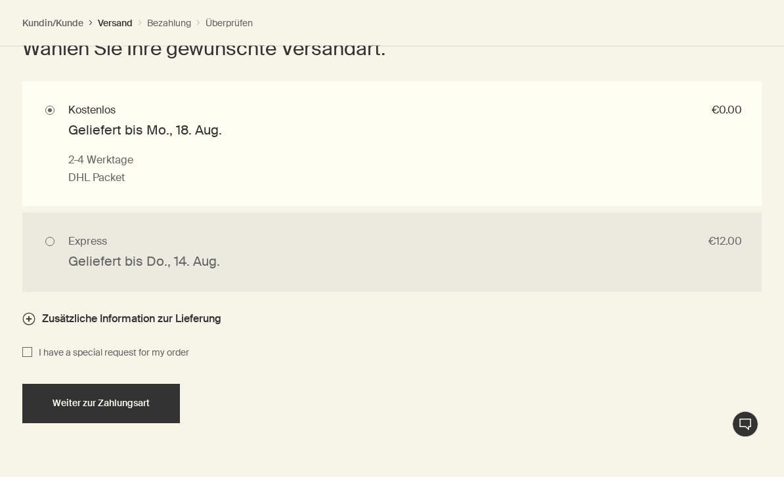
scroll to position [1282, 0]
click at [120, 349] on span "I have a special request for my order" at bounding box center [110, 353] width 157 height 16
click at [32, 349] on input "I have a special request for my order" at bounding box center [27, 353] width 10 height 16
checkbox input "true"
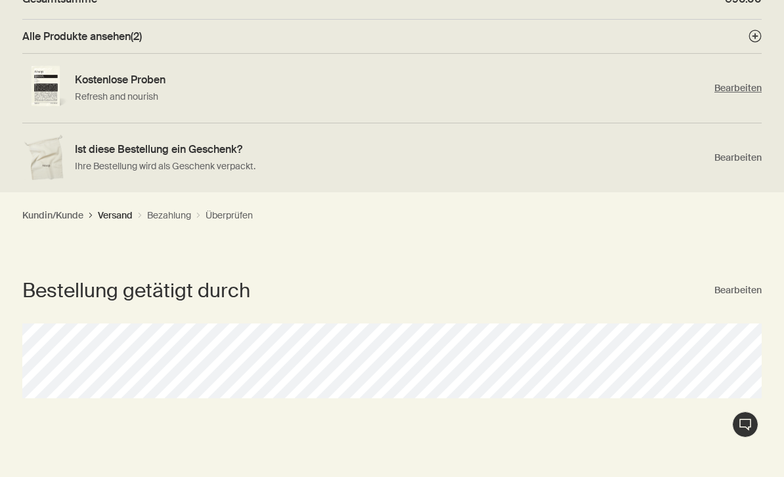
scroll to position [176, 0]
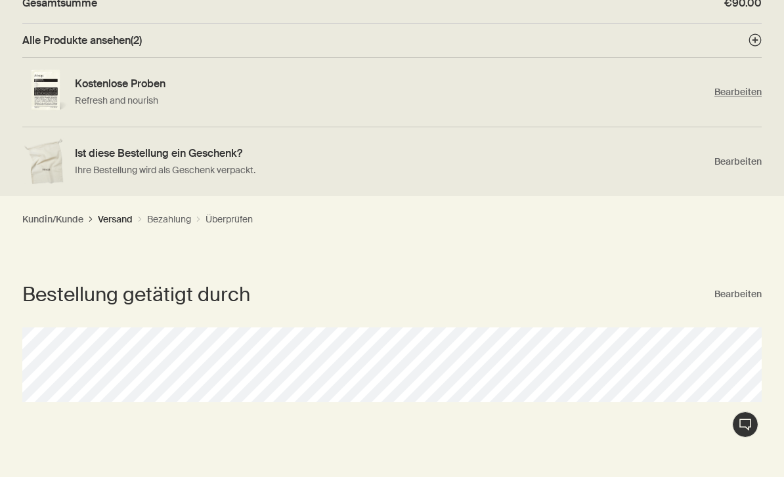
click at [737, 91] on span "Bearbeiten" at bounding box center [737, 92] width 47 height 12
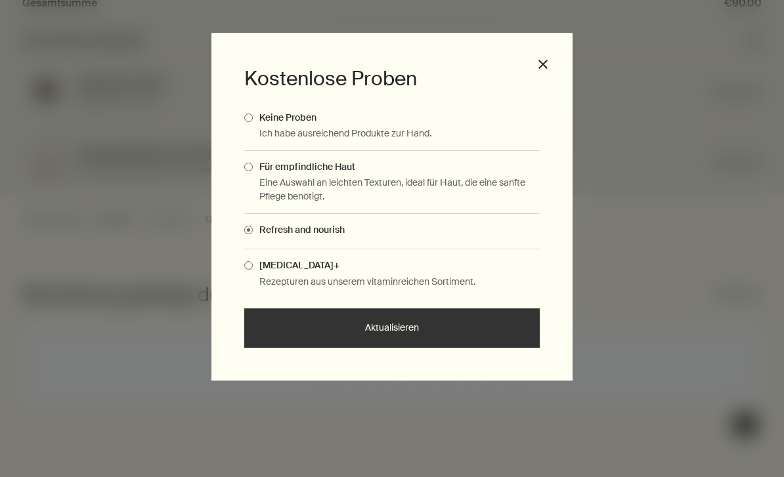
click at [332, 273] on div "Skin Care+ Rezepturen aus unserem vitaminreichen Sortiment." at bounding box center [392, 274] width 296 height 49
click at [266, 272] on div "Skin Care+ Rezepturen aus unserem vitaminreichen Sortiment." at bounding box center [392, 274] width 296 height 49
click at [243, 266] on div "Kostenlose Proben Keine Proben Ich habe ausreichend Produkte zur Hand. Für empf…" at bounding box center [391, 207] width 361 height 348
click at [253, 266] on span "[MEDICAL_DATA]+" at bounding box center [296, 265] width 87 height 12
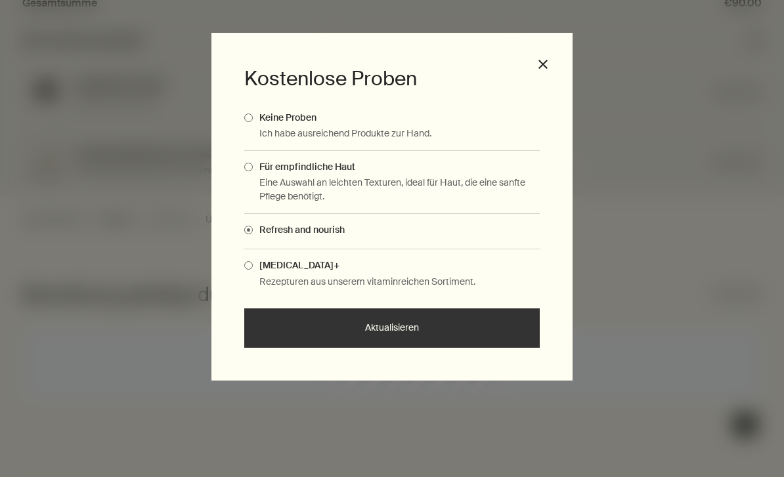
click at [253, 266] on input "[MEDICAL_DATA]+" at bounding box center [253, 263] width 0 height 9
click at [313, 339] on button "Aktualisieren" at bounding box center [392, 328] width 296 height 39
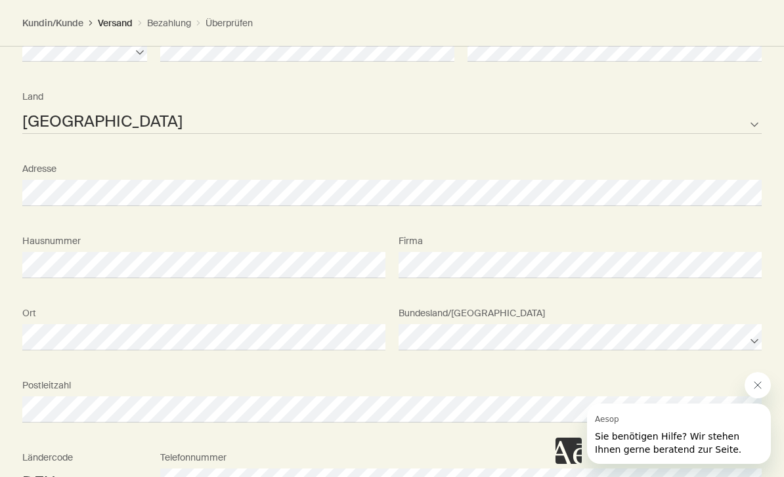
scroll to position [1378, 0]
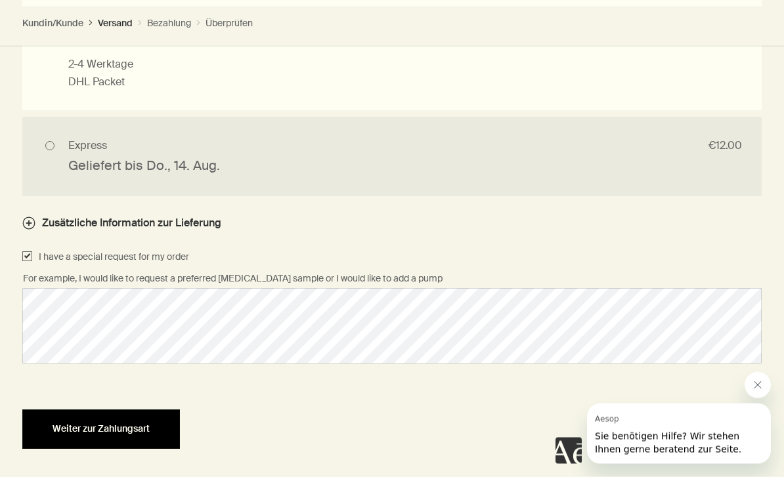
click at [108, 425] on span "Weiter zur Zahlungsart" at bounding box center [101, 430] width 97 height 10
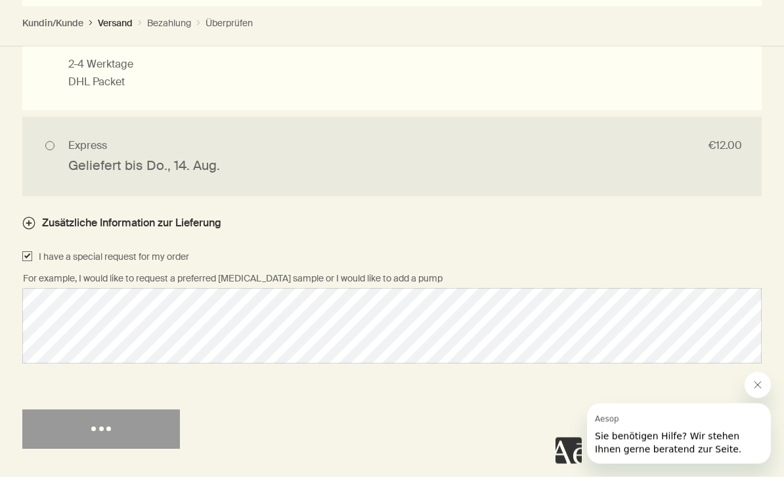
scroll to position [1378, 0]
select select "DE"
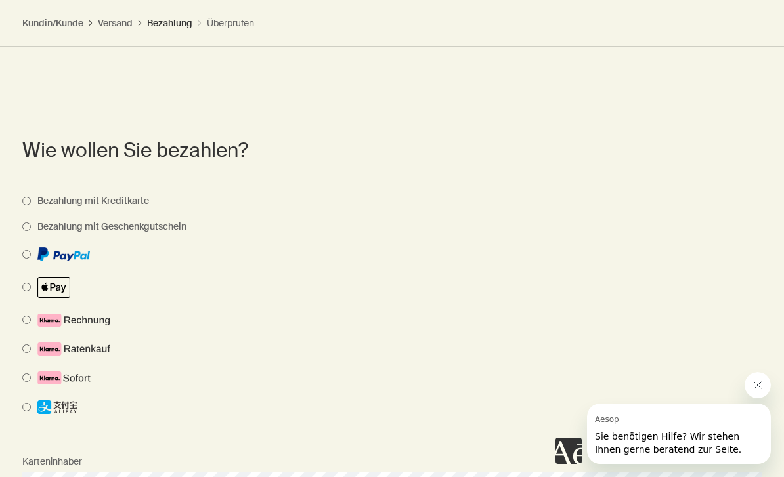
scroll to position [1058, 0]
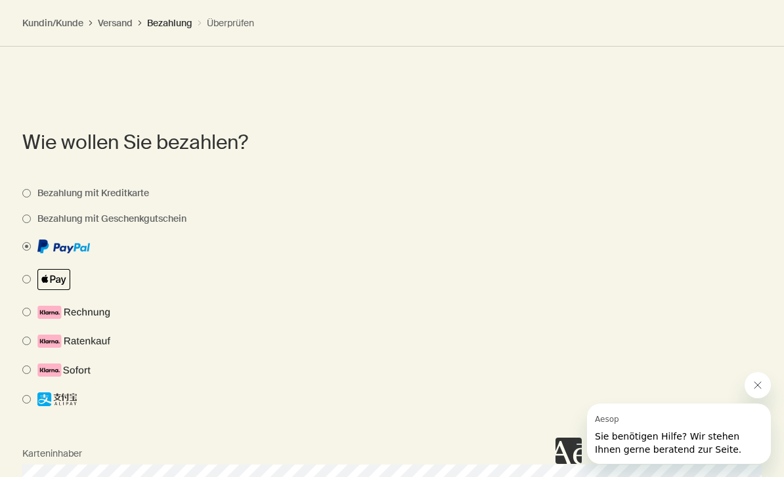
click at [56, 250] on span at bounding box center [382, 246] width 720 height 13
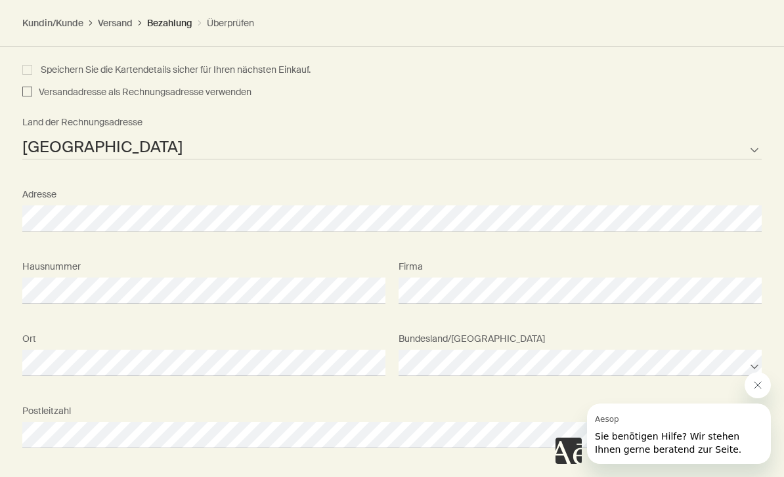
scroll to position [1621, 0]
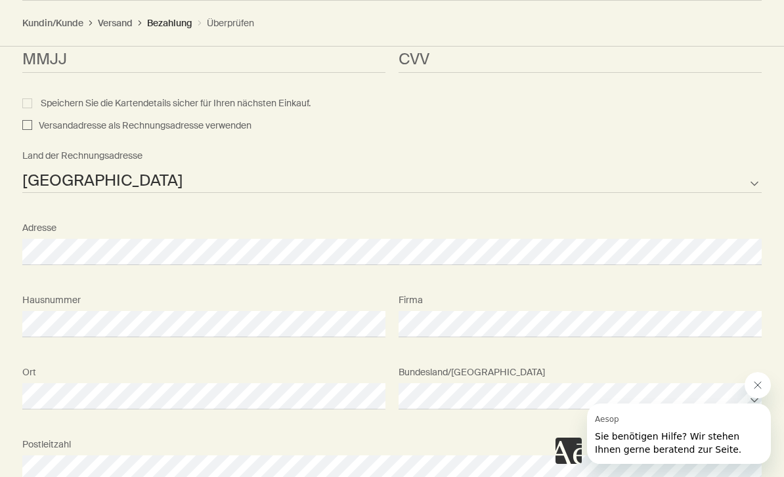
click at [98, 120] on span "Versandadresse als Rechnungsadresse verwenden" at bounding box center [141, 126] width 219 height 16
click at [32, 120] on input "Versandadresse als Rechnungsadresse verwenden" at bounding box center [27, 126] width 10 height 16
checkbox input "true"
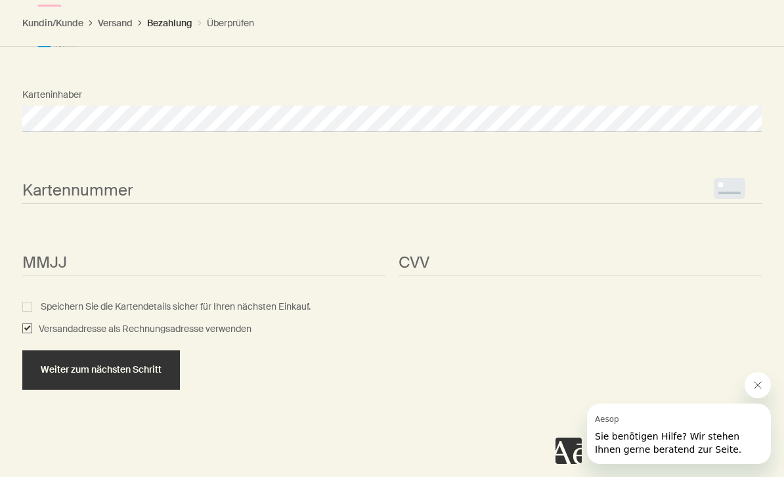
scroll to position [1370, 0]
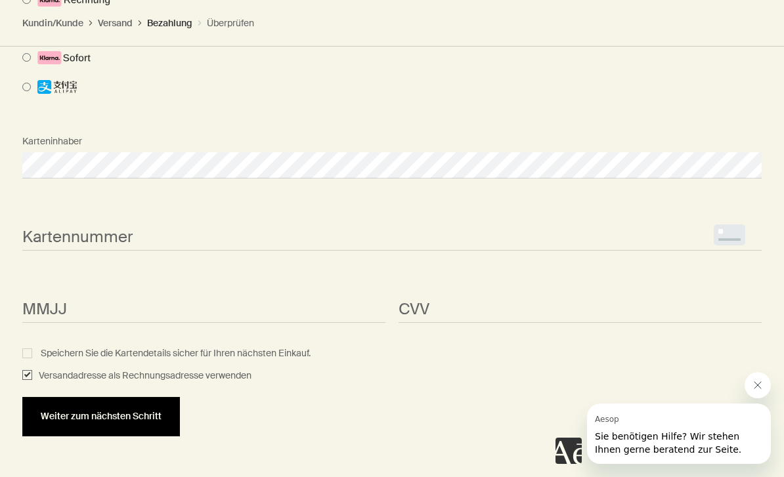
click at [116, 417] on span "Weiter zum nächsten Schritt" at bounding box center [101, 417] width 121 height 10
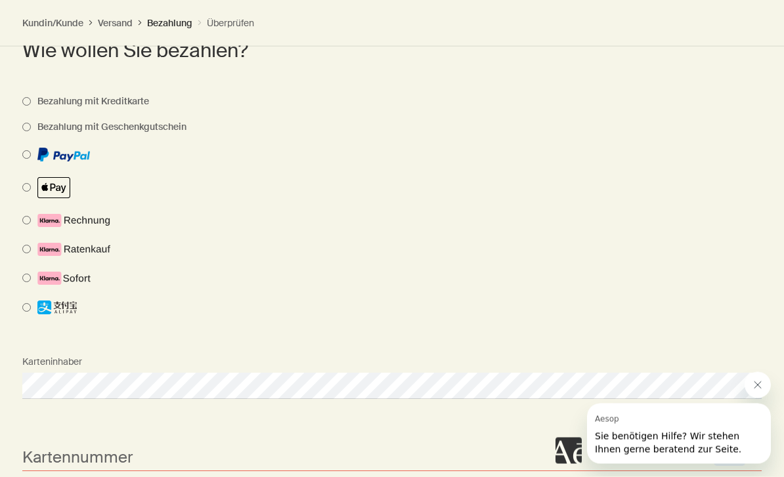
scroll to position [1123, 0]
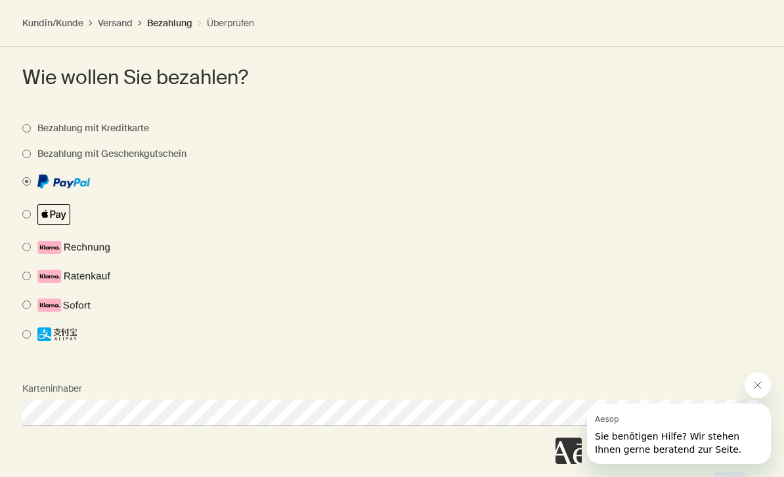
click at [37, 181] on span at bounding box center [382, 181] width 720 height 13
click at [27, 183] on span at bounding box center [382, 181] width 720 height 13
select select "DE"
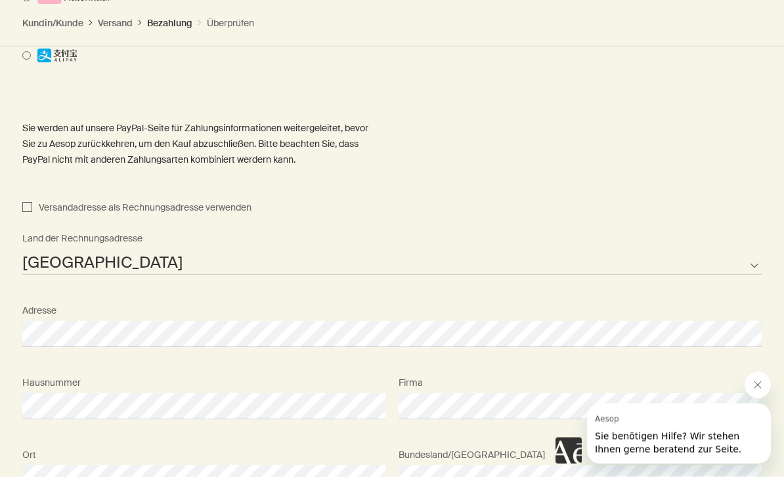
scroll to position [1413, 0]
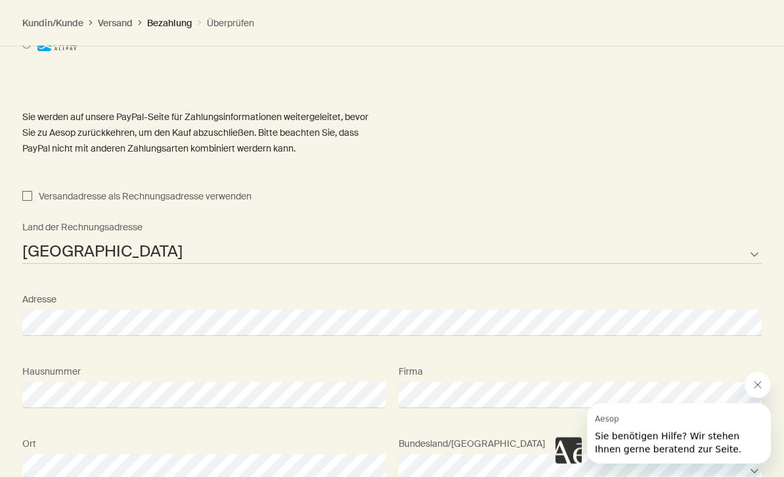
click at [109, 190] on span "Versandadresse als Rechnungsadresse verwenden" at bounding box center [141, 198] width 219 height 16
click at [32, 190] on input "Versandadresse als Rechnungsadresse verwenden" at bounding box center [27, 198] width 10 height 16
checkbox input "true"
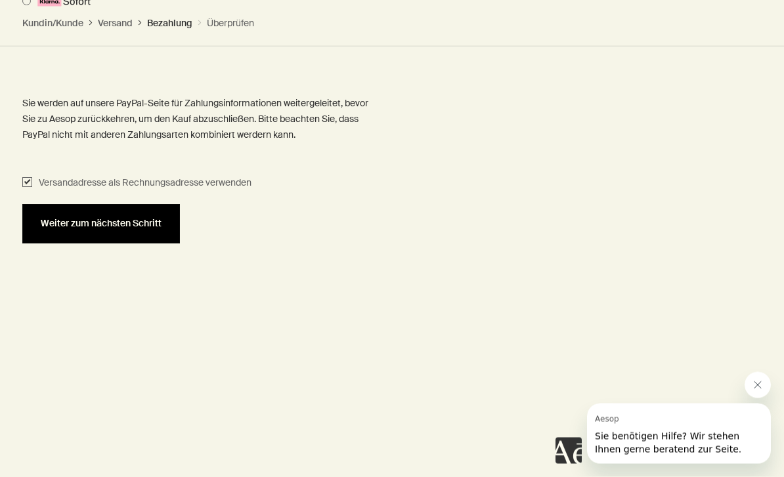
click at [112, 213] on button "Weiter zum nächsten Schritt" at bounding box center [101, 224] width 158 height 39
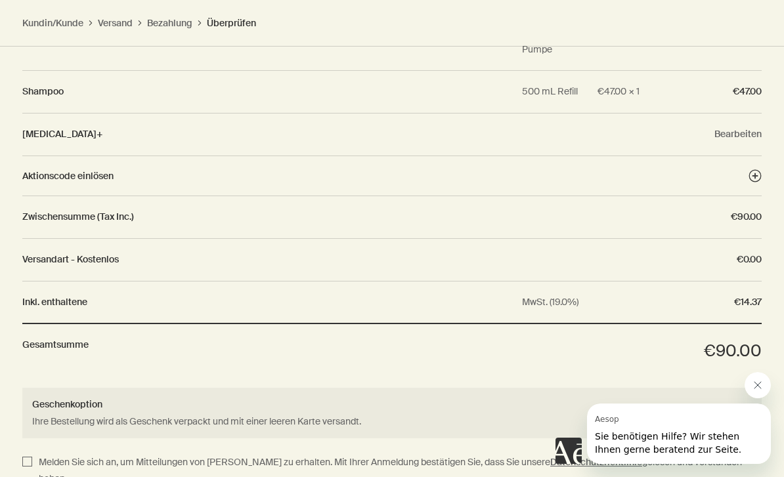
scroll to position [1734, 0]
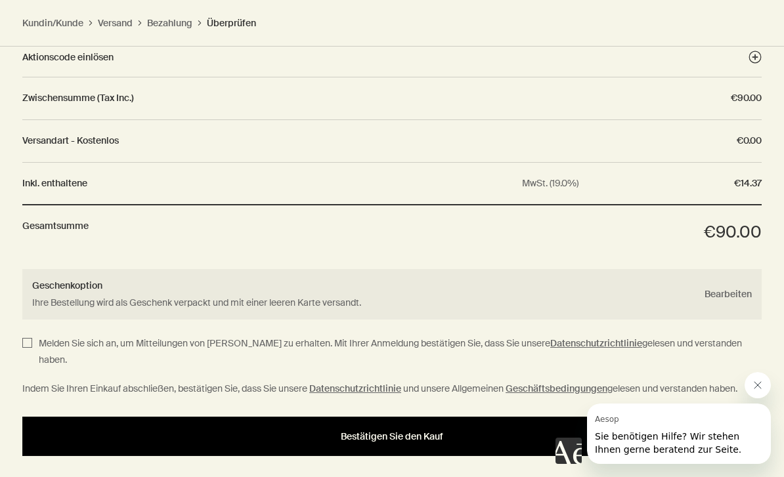
click at [368, 432] on span "Bestätigen Sie den Kauf" at bounding box center [392, 437] width 102 height 10
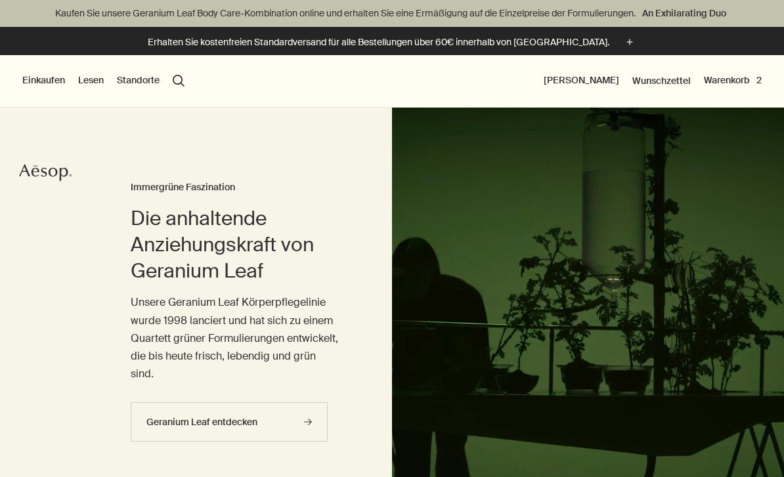
click at [44, 78] on button "Einkaufen" at bounding box center [43, 80] width 43 height 13
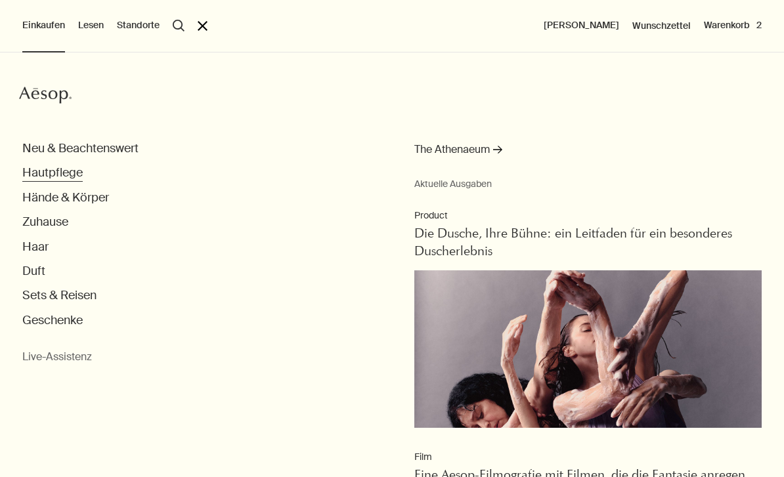
click at [48, 174] on button "Hautpflege" at bounding box center [52, 172] width 60 height 15
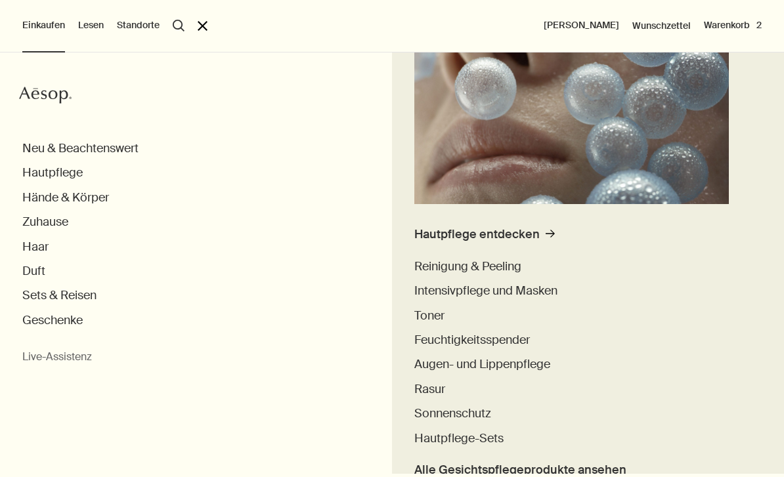
scroll to position [180, 0]
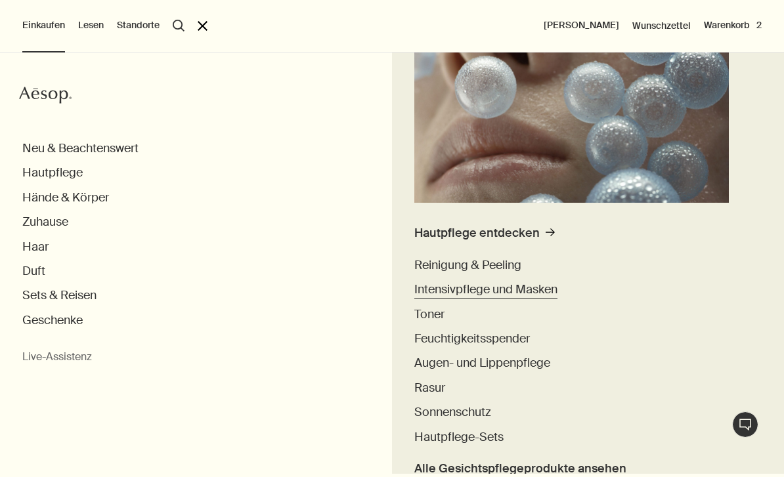
click at [479, 285] on span "Intensivpflege und Masken" at bounding box center [485, 290] width 143 height 16
